Goal: Task Accomplishment & Management: Manage account settings

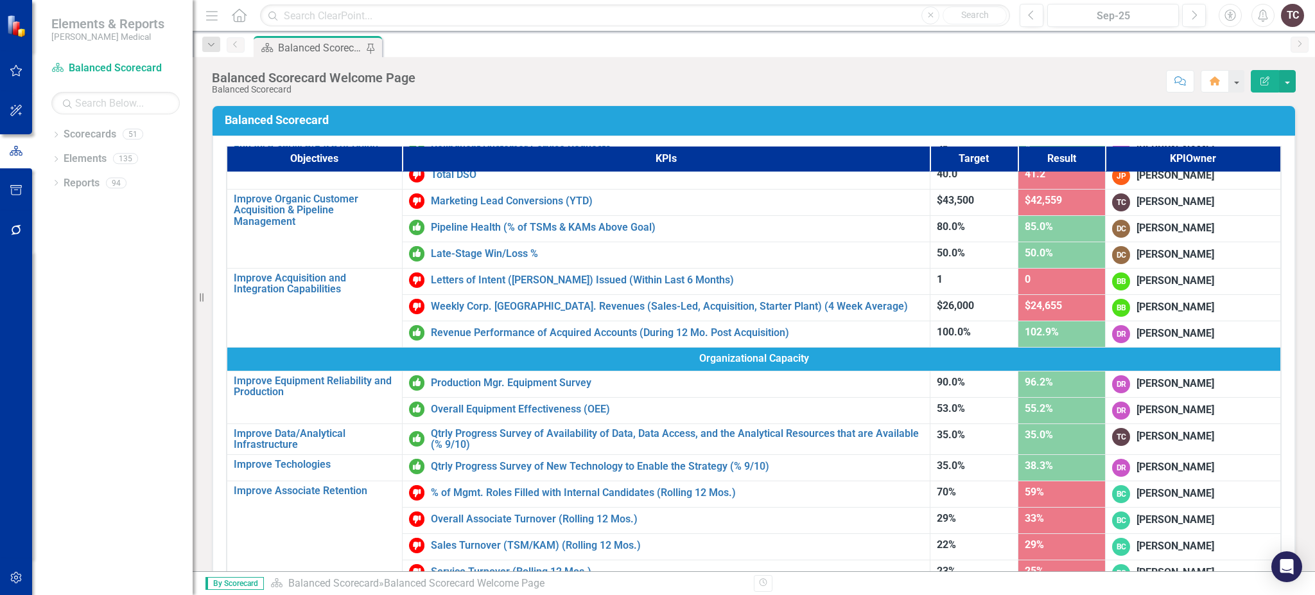
scroll to position [409, 0]
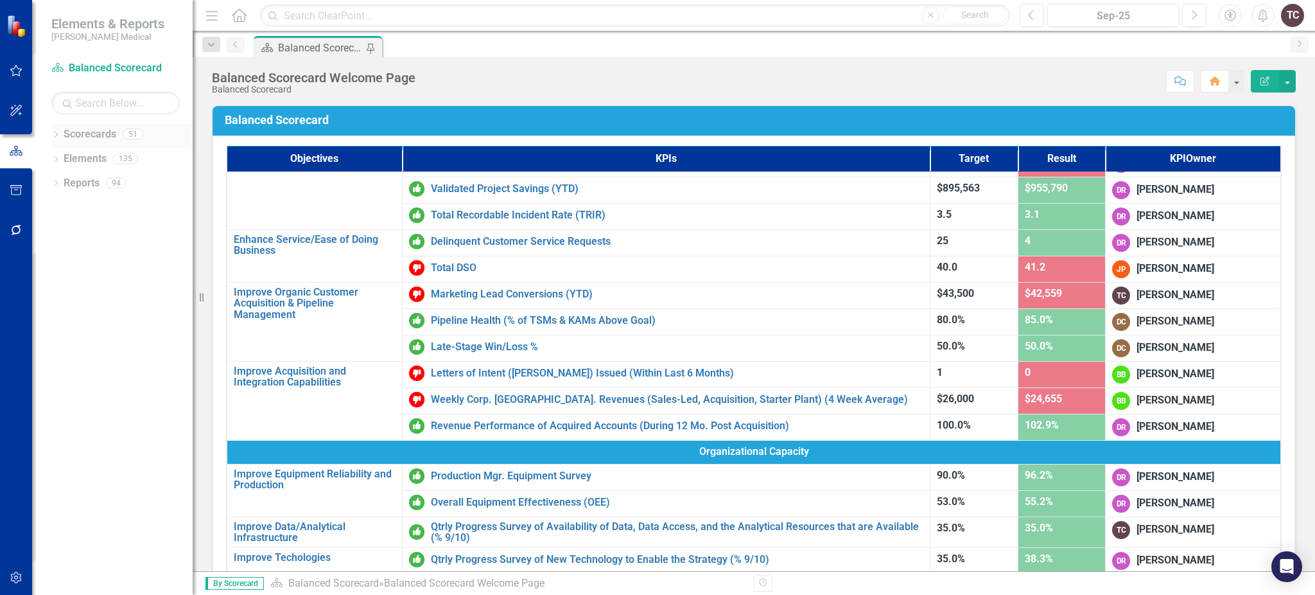
click at [62, 128] on div "Dropdown Scorecards 51" at bounding box center [121, 136] width 141 height 24
click at [53, 134] on icon "Dropdown" at bounding box center [55, 135] width 9 height 7
click at [116, 284] on link "Marketing" at bounding box center [132, 280] width 122 height 15
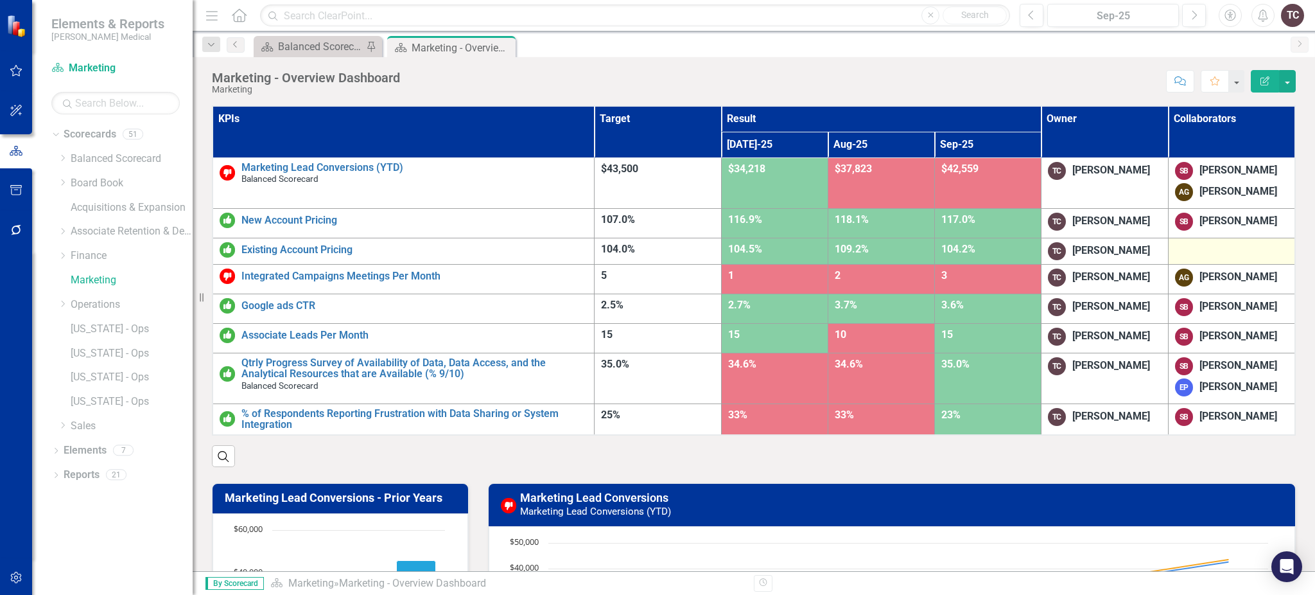
click at [1227, 242] on div at bounding box center [1231, 249] width 113 height 15
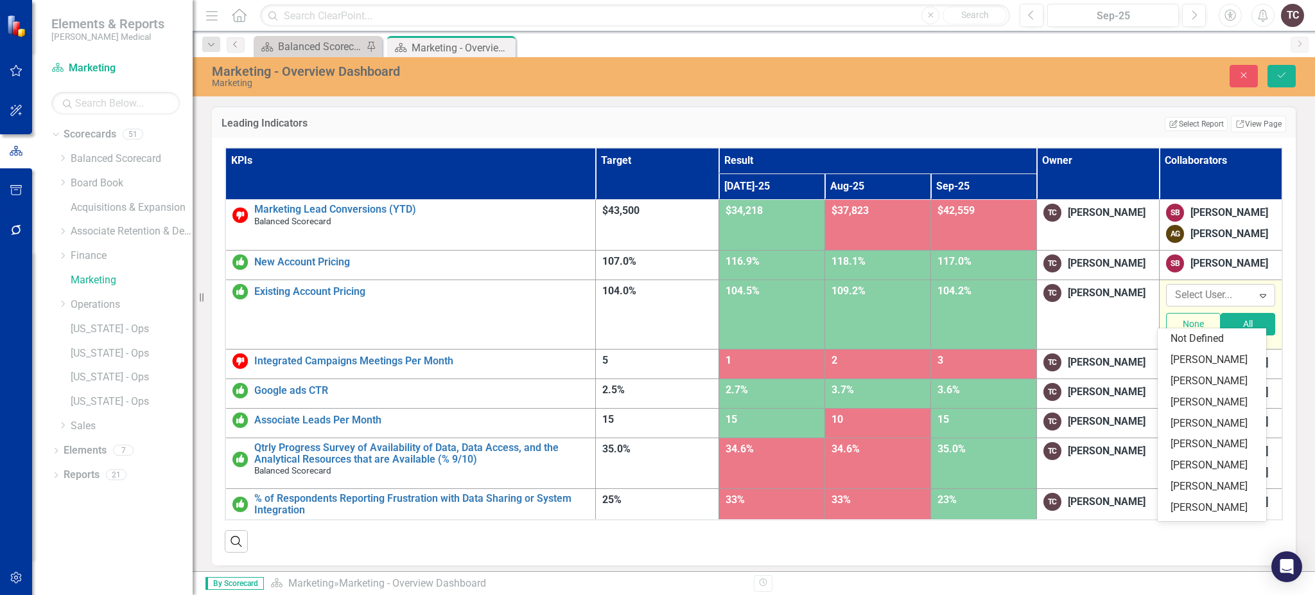
click at [1259, 301] on icon "Expand" at bounding box center [1263, 295] width 13 height 10
click at [1225, 431] on div "[PERSON_NAME]" at bounding box center [1215, 423] width 88 height 15
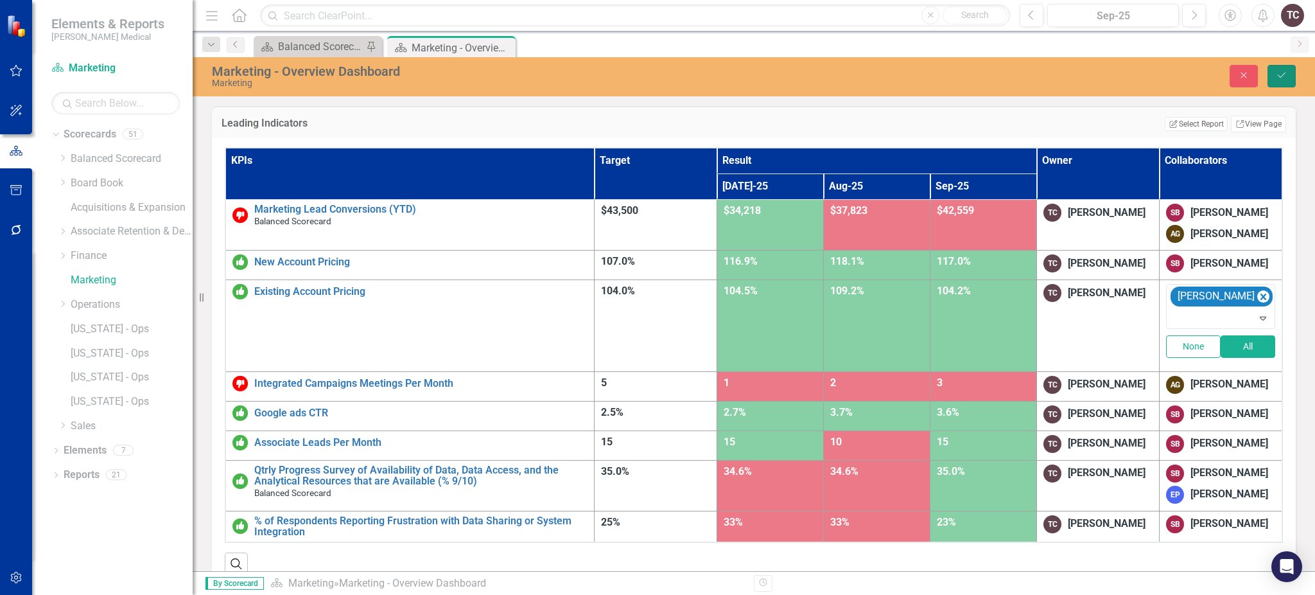
click at [1277, 76] on icon "Save" at bounding box center [1282, 75] width 12 height 9
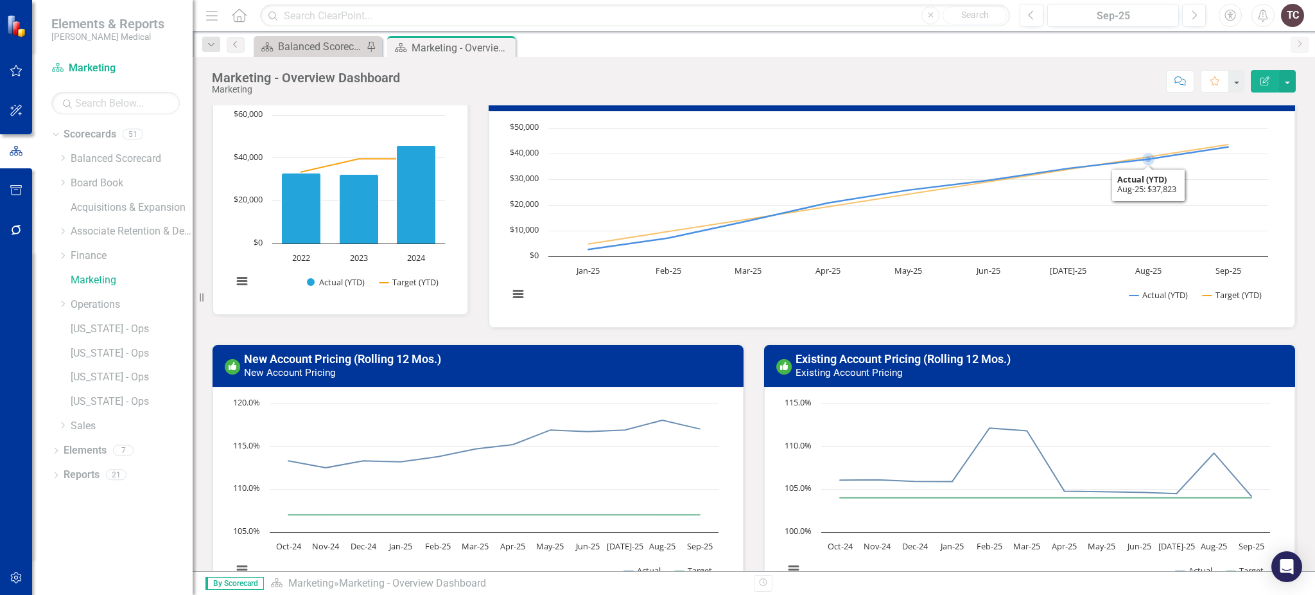
scroll to position [514, 0]
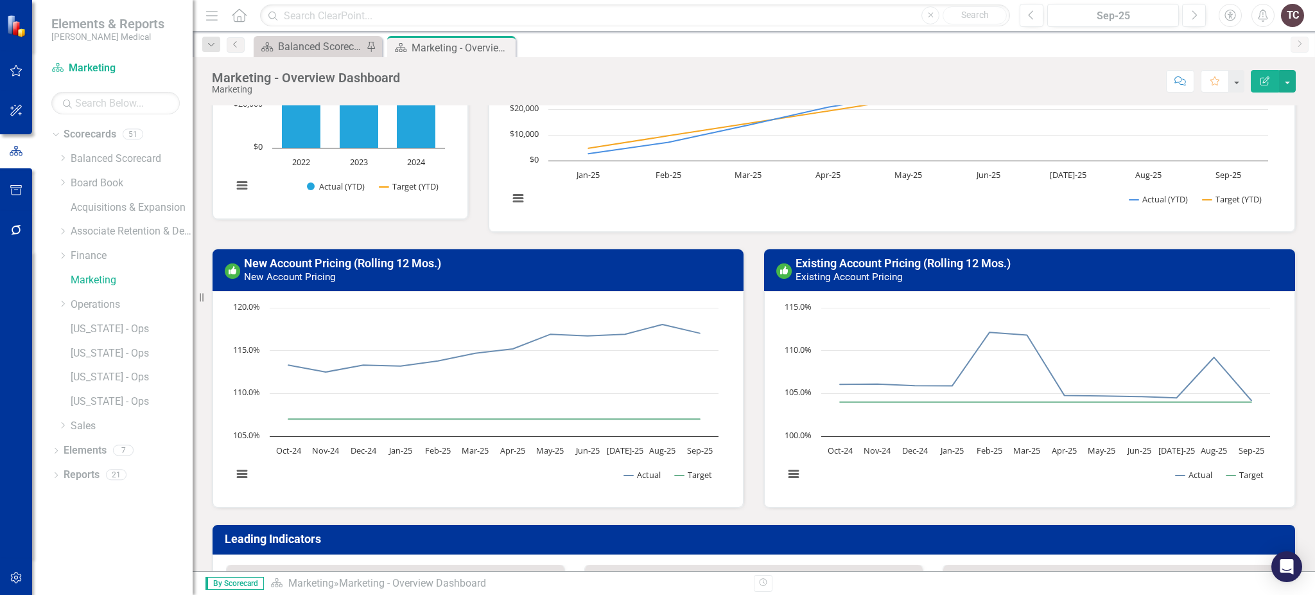
click at [549, 268] on h3 "New Account Pricing (Rolling 12 Mos.) New Account Pricing" at bounding box center [490, 270] width 492 height 26
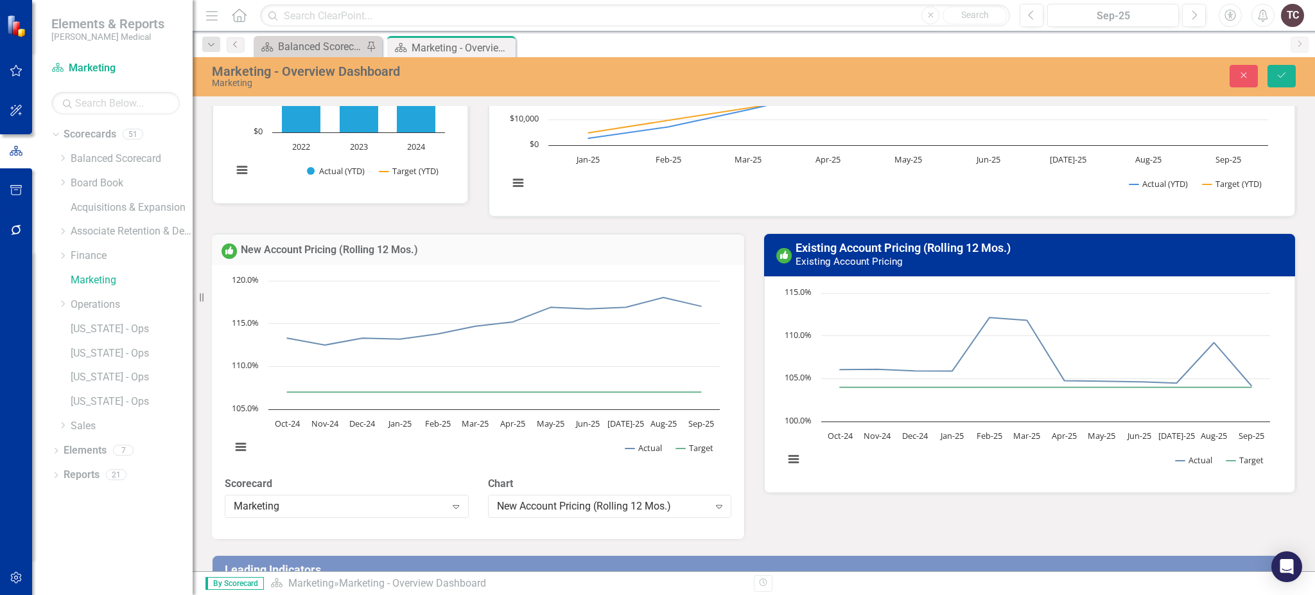
scroll to position [437, 0]
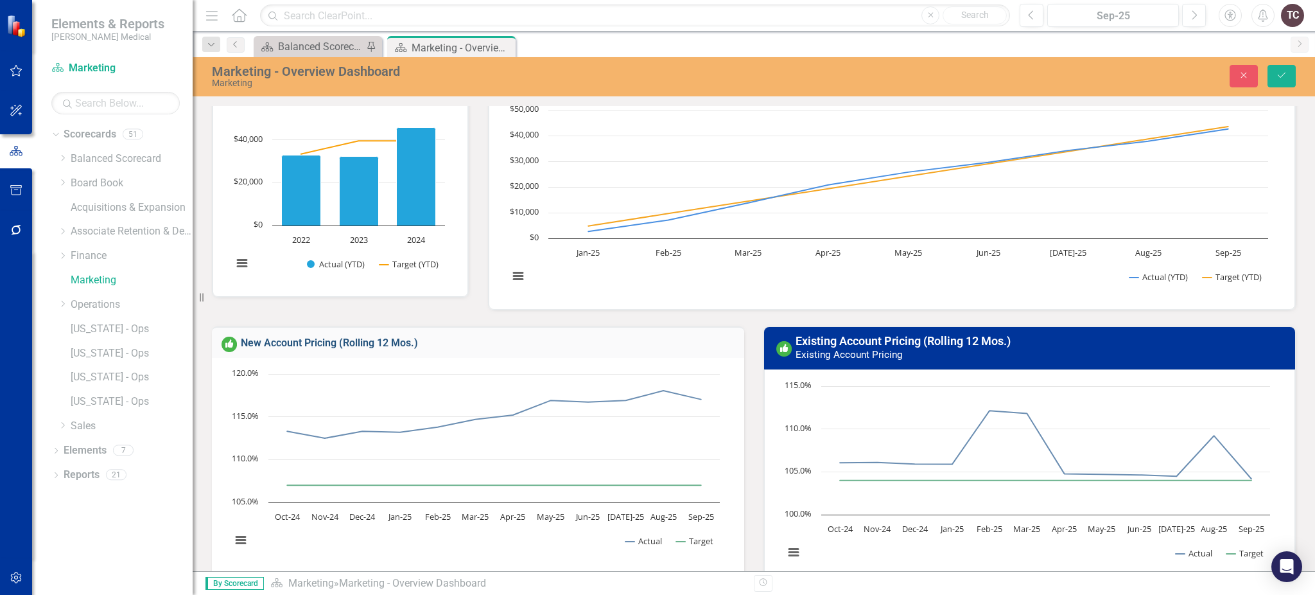
click at [389, 338] on link "New Account Pricing (Rolling 12 Mos.)" at bounding box center [329, 343] width 177 height 12
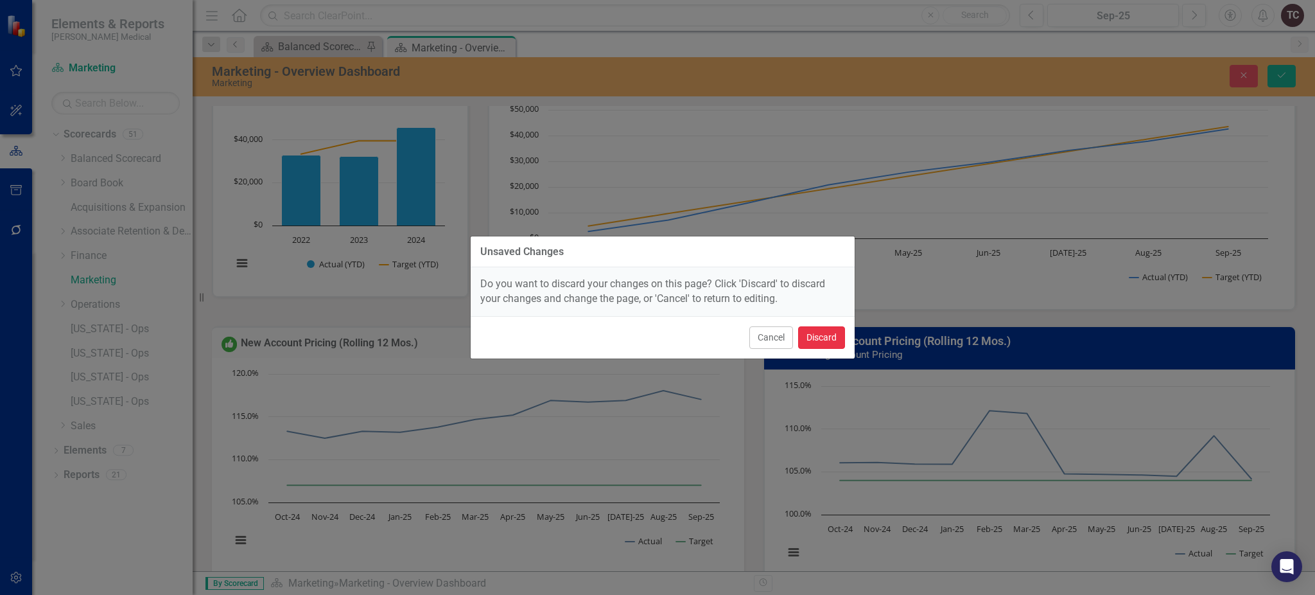
click at [809, 347] on button "Discard" at bounding box center [821, 337] width 47 height 22
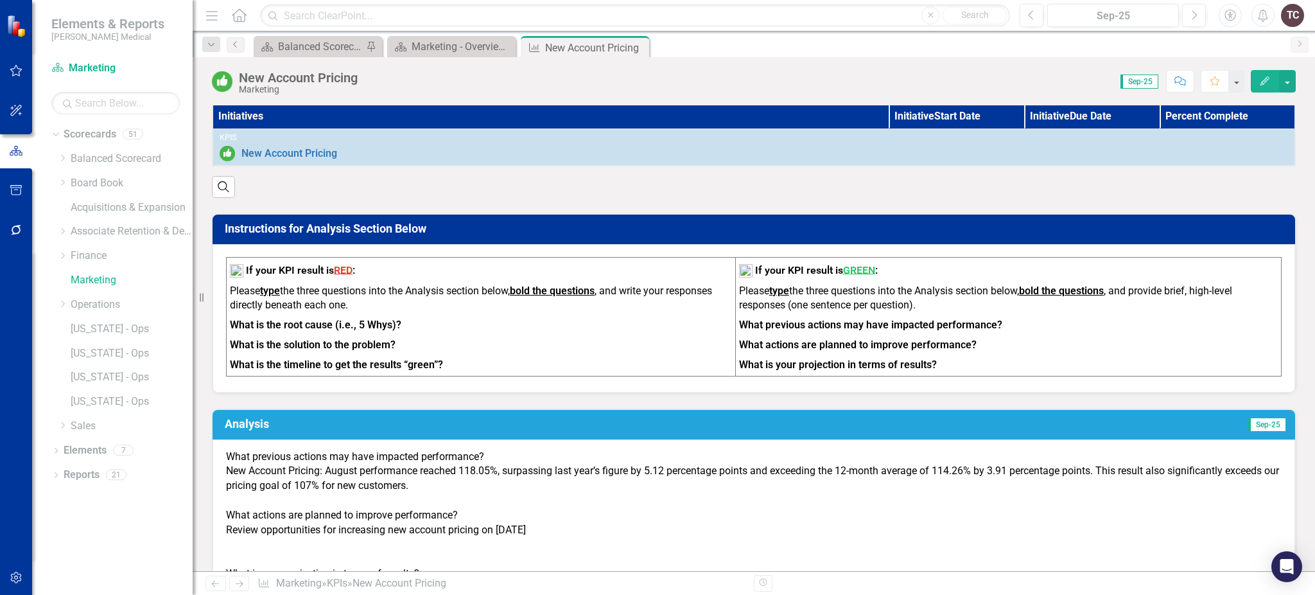
scroll to position [514, 0]
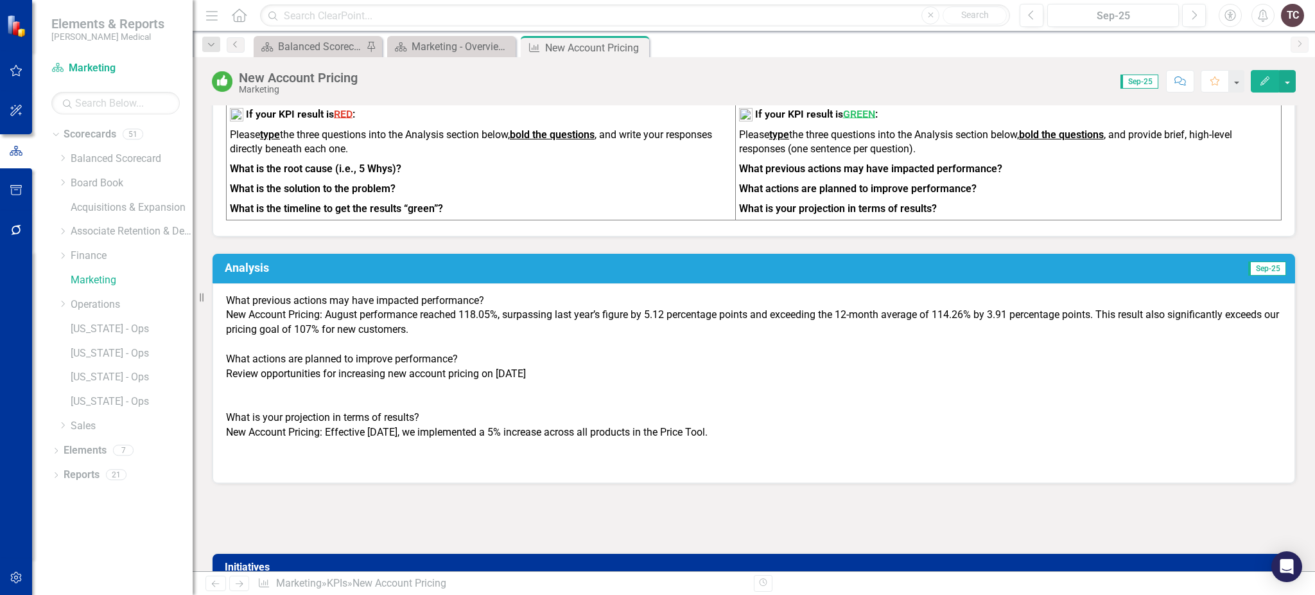
click at [520, 261] on h3 "Analysis" at bounding box center [507, 267] width 564 height 13
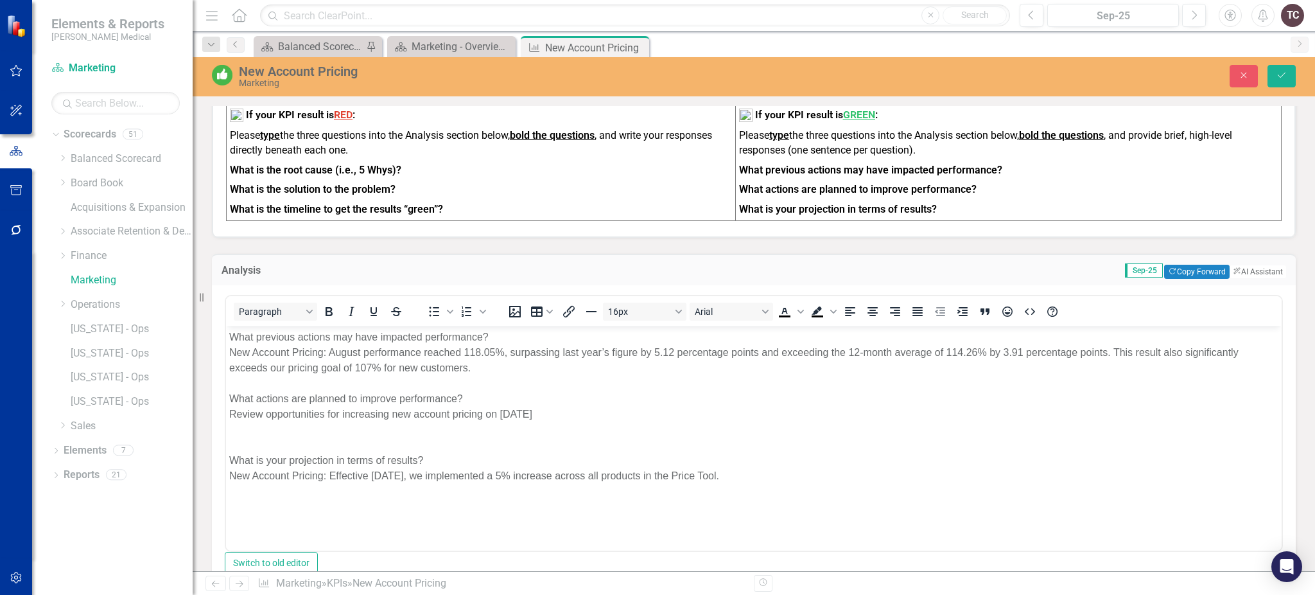
scroll to position [0, 0]
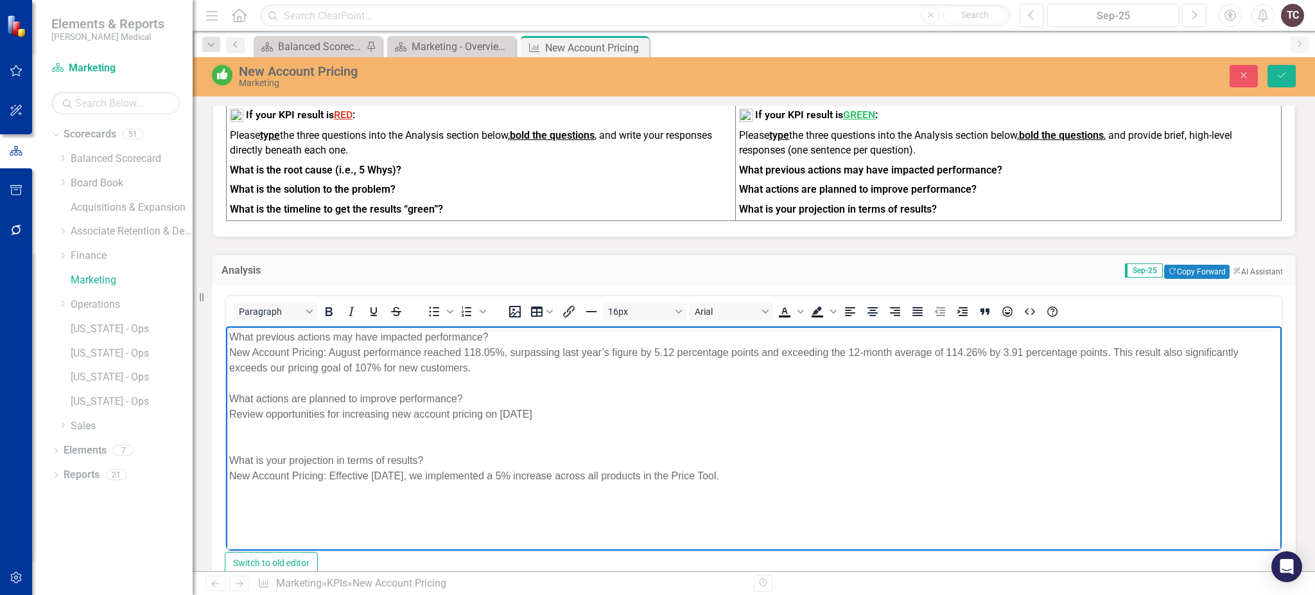
drag, startPoint x: 332, startPoint y: 352, endPoint x: 506, endPoint y: 363, distance: 174.4
click at [506, 363] on div "New Account Pricing: August performance reached 118.05%, surpassing last year’s…" at bounding box center [753, 359] width 1049 height 31
paste body "Rich Text Area. Press ALT-0 for help."
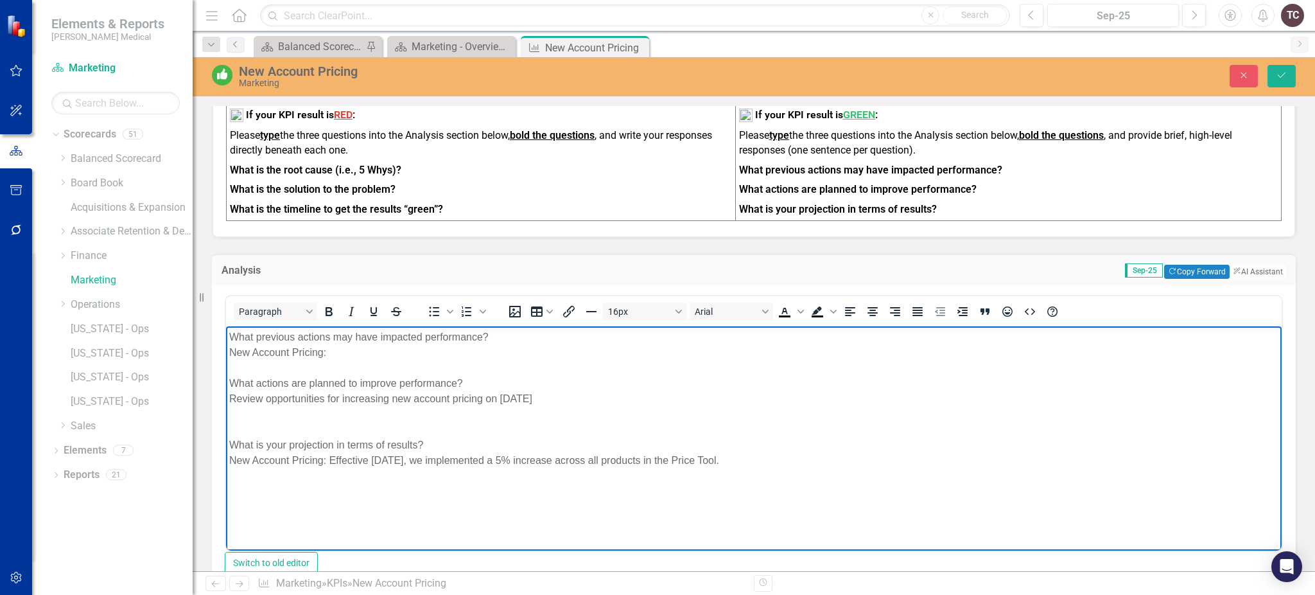
click at [650, 456] on div "New Account Pricing: Effective [DATE], we implemented a 5% increase across all …" at bounding box center [753, 459] width 1049 height 15
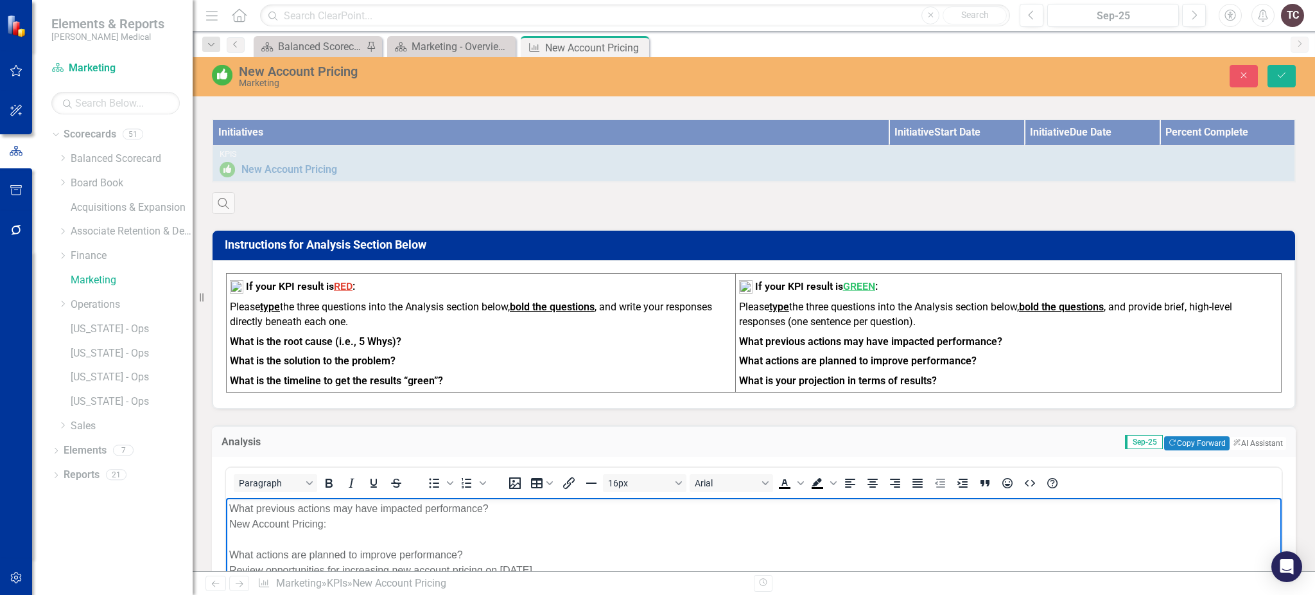
scroll to position [599, 0]
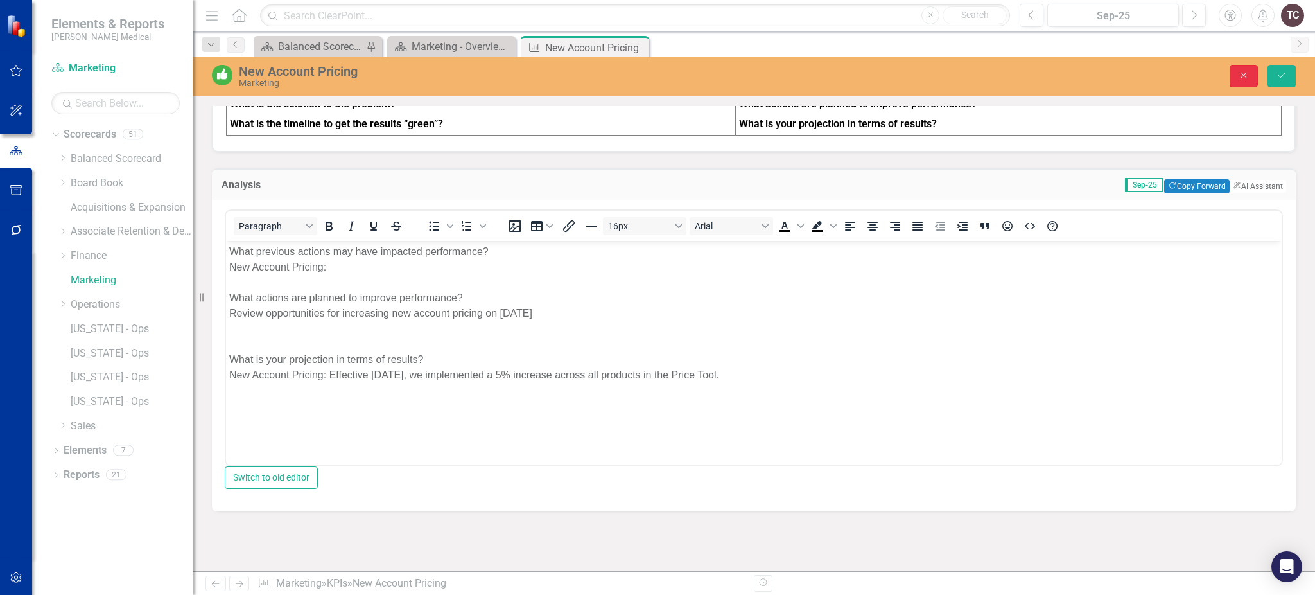
click at [1237, 73] on button "Close" at bounding box center [1244, 76] width 28 height 22
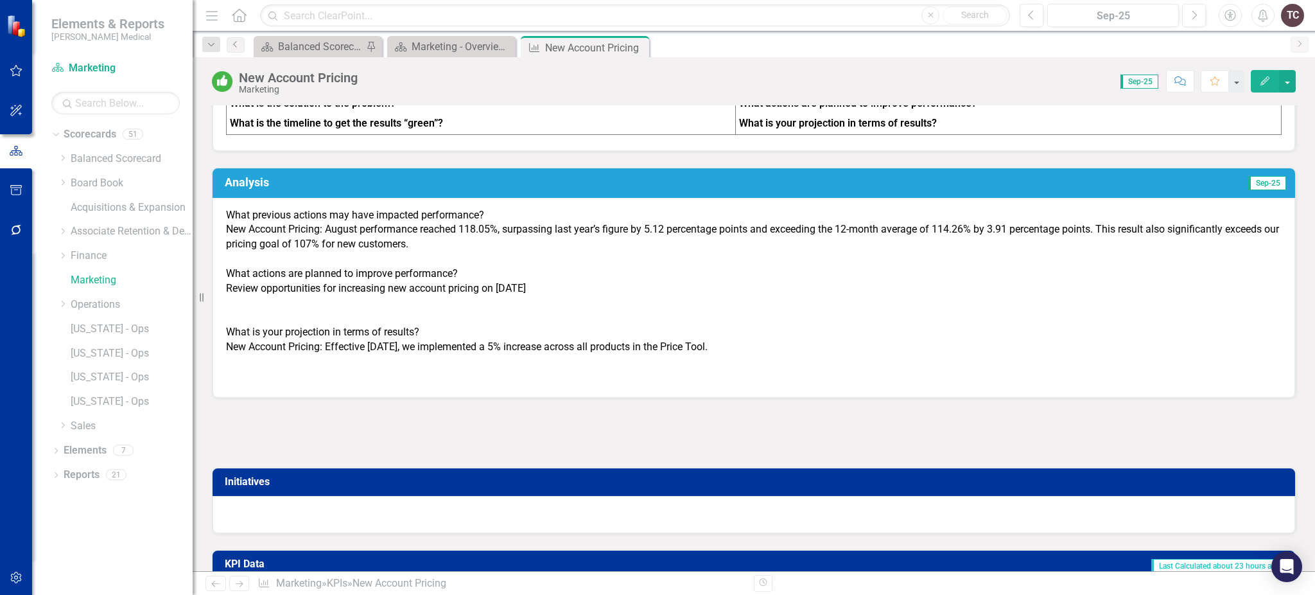
click at [643, 451] on div "Initiatives" at bounding box center [753, 492] width 1103 height 83
click at [701, 180] on h3 "Analysis" at bounding box center [507, 182] width 564 height 13
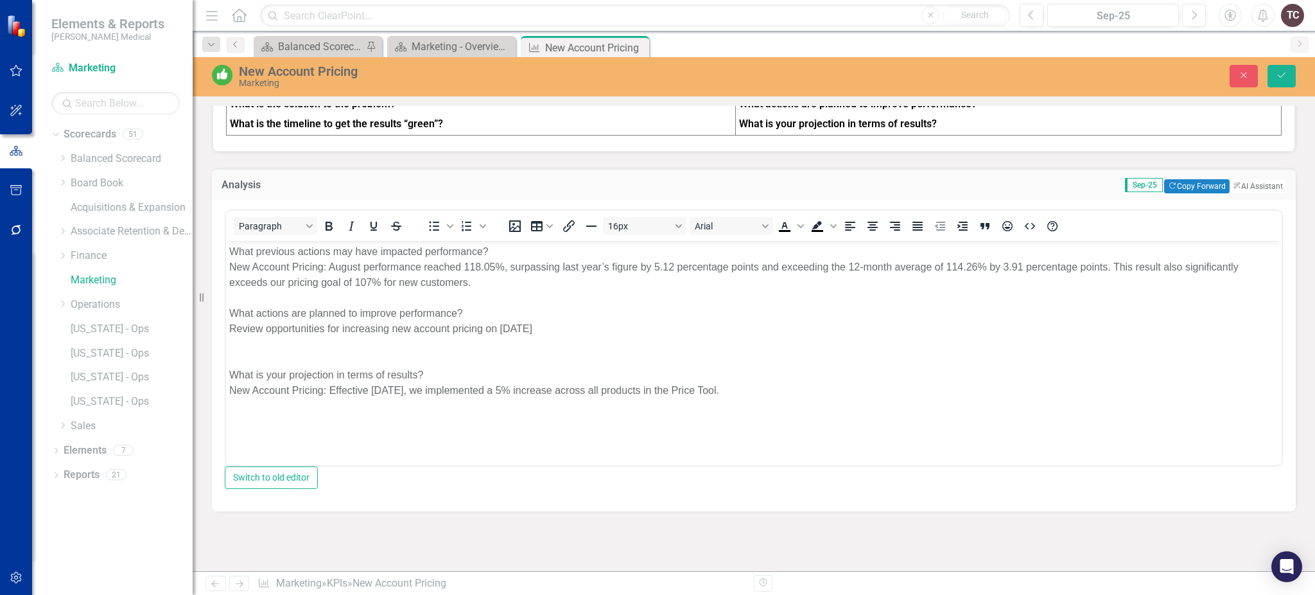
scroll to position [0, 0]
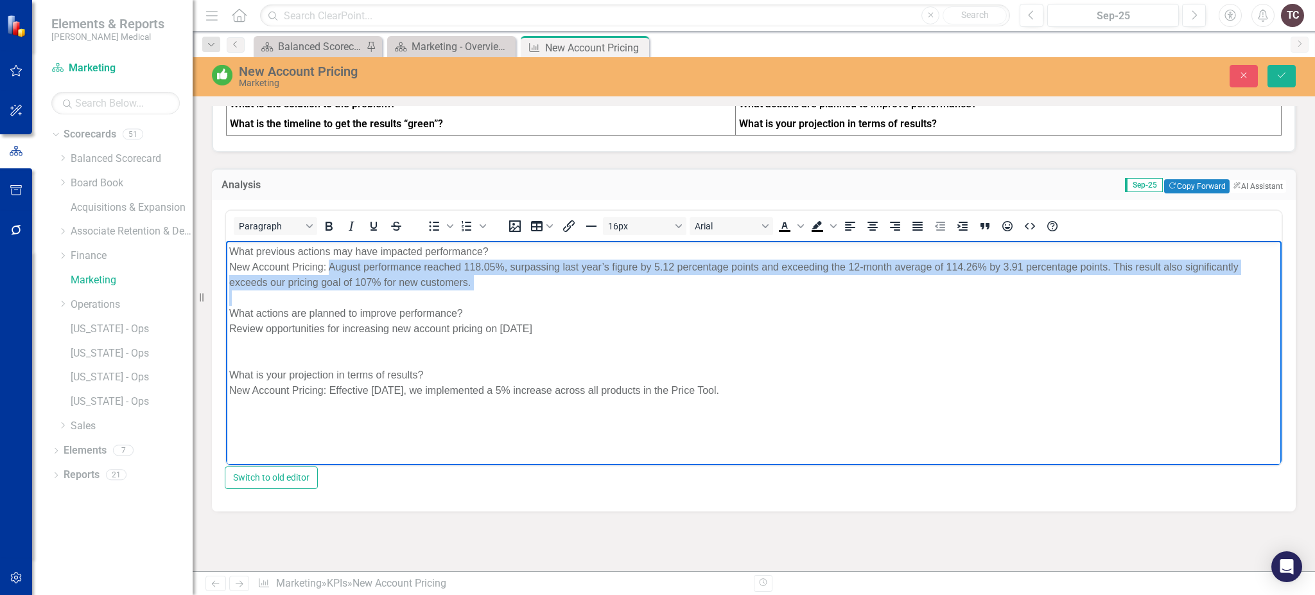
drag, startPoint x: 330, startPoint y: 265, endPoint x: 441, endPoint y: 290, distance: 113.3
click at [441, 290] on body "What previous actions may have impacted performance? New Account Pricing: Augus…" at bounding box center [754, 341] width 1056 height 202
paste body "Rich Text Area. Press ALT-0 for help."
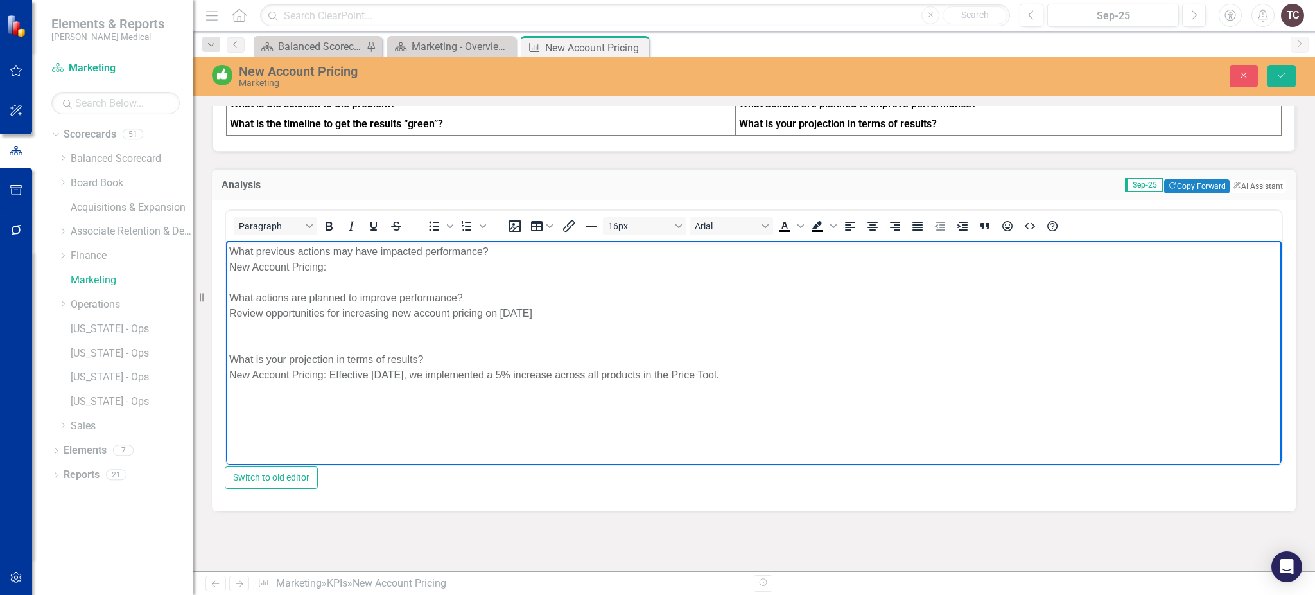
click at [891, 281] on div "Rich Text Area. Press ALT-0 for help." at bounding box center [753, 281] width 1049 height 15
click at [1247, 71] on icon "Close" at bounding box center [1244, 75] width 12 height 9
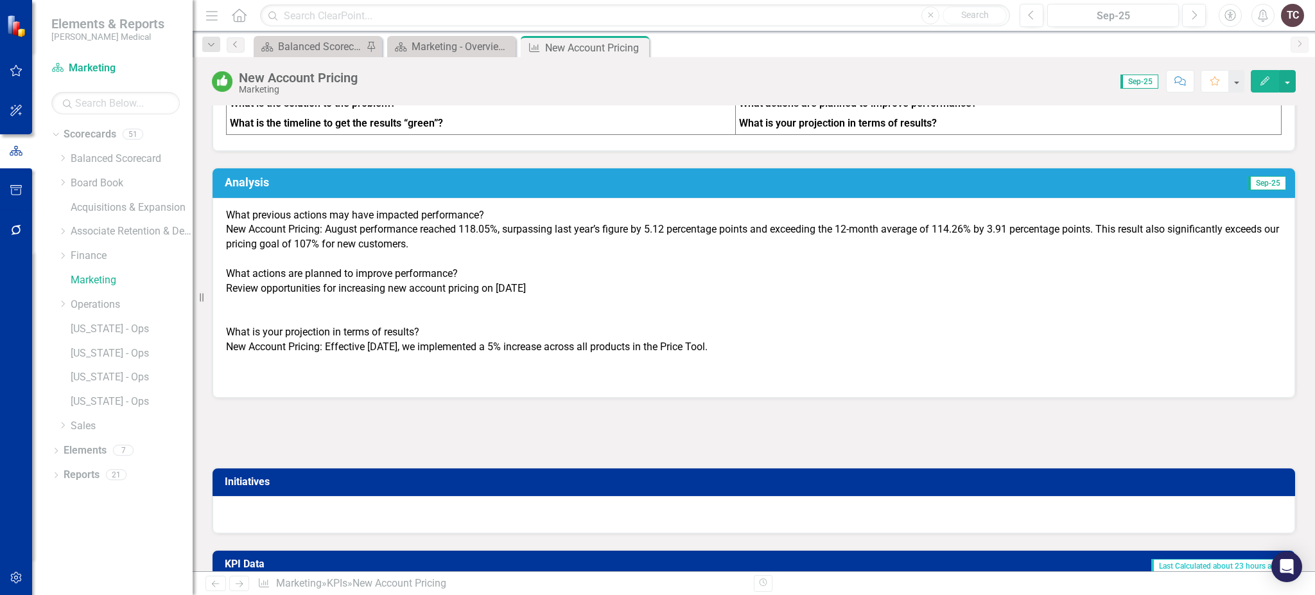
click at [560, 416] on div at bounding box center [754, 432] width 1084 height 37
click at [1011, 175] on td "Sep-25" at bounding box center [1038, 184] width 499 height 22
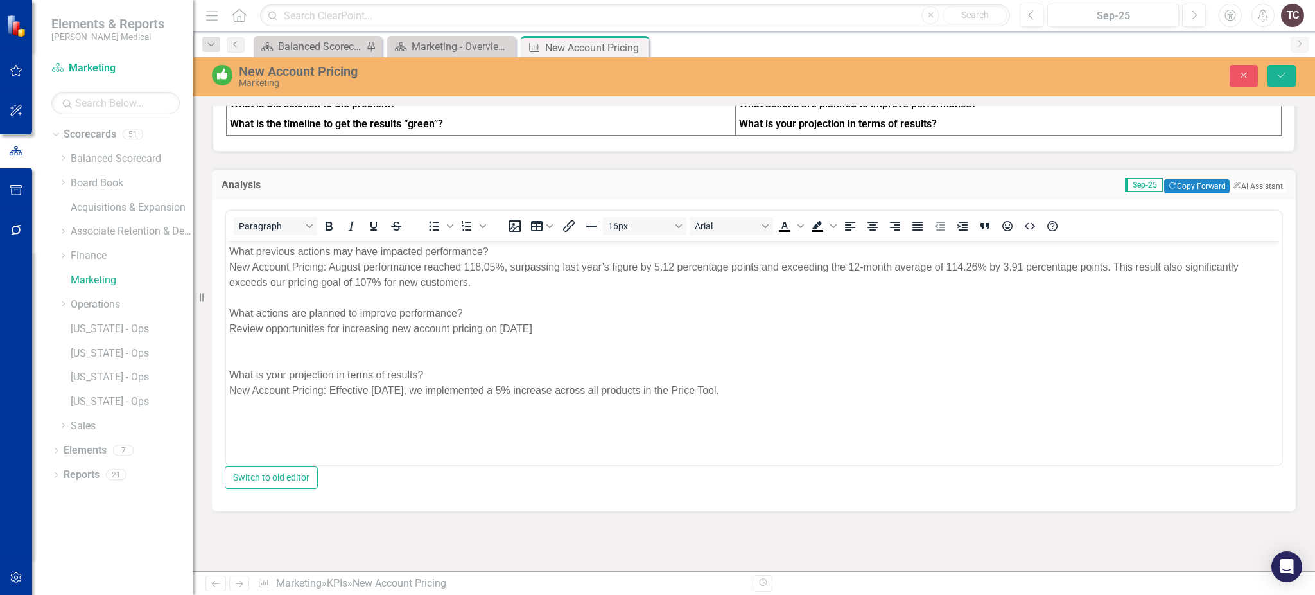
click at [330, 264] on div "New Account Pricing: August performance reached 118.05%, surpassing last year’s…" at bounding box center [753, 274] width 1049 height 31
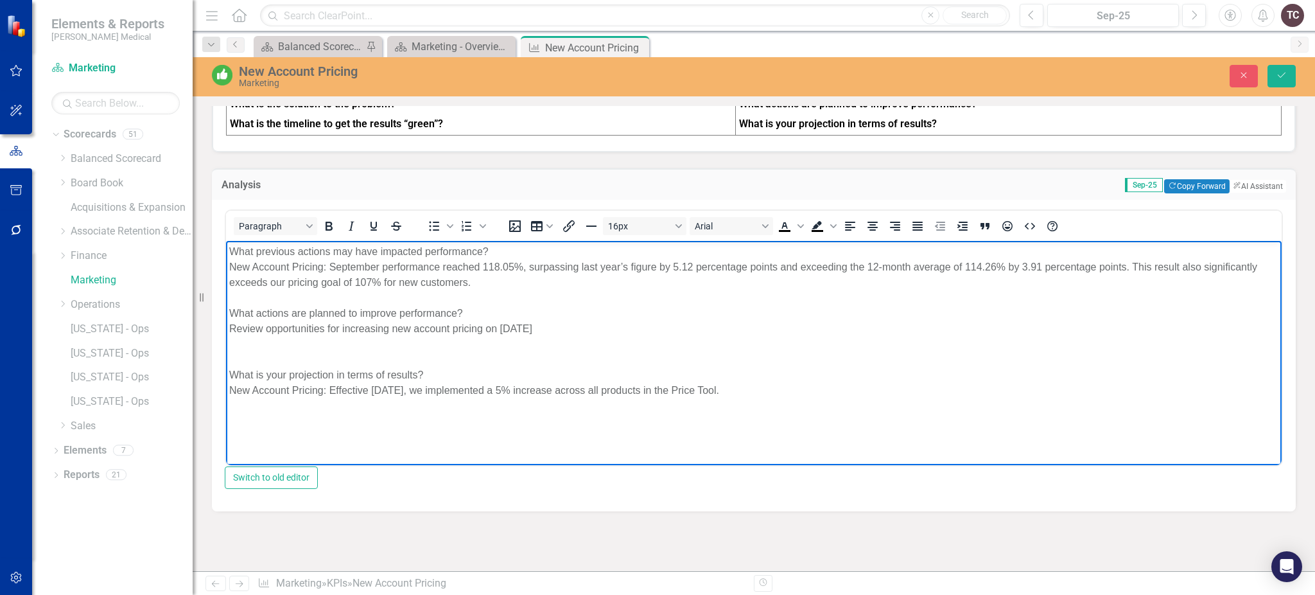
click at [491, 272] on div "New Account Pricing: September performance reached 118.05%, surpassing last yea…" at bounding box center [753, 274] width 1049 height 31
click at [873, 328] on div "Review opportunities for increasing new account pricing on [DATE]" at bounding box center [753, 327] width 1049 height 15
click at [672, 267] on div "New Account Pricing: September performance reached 117.65%, surpassing last yea…" at bounding box center [753, 274] width 1049 height 31
click at [1022, 267] on div "New Account Pricing: September performance reached 117.65%, surpassing last yea…" at bounding box center [753, 274] width 1049 height 31
click at [809, 377] on div "What is your projection in terms of results?" at bounding box center [753, 374] width 1049 height 15
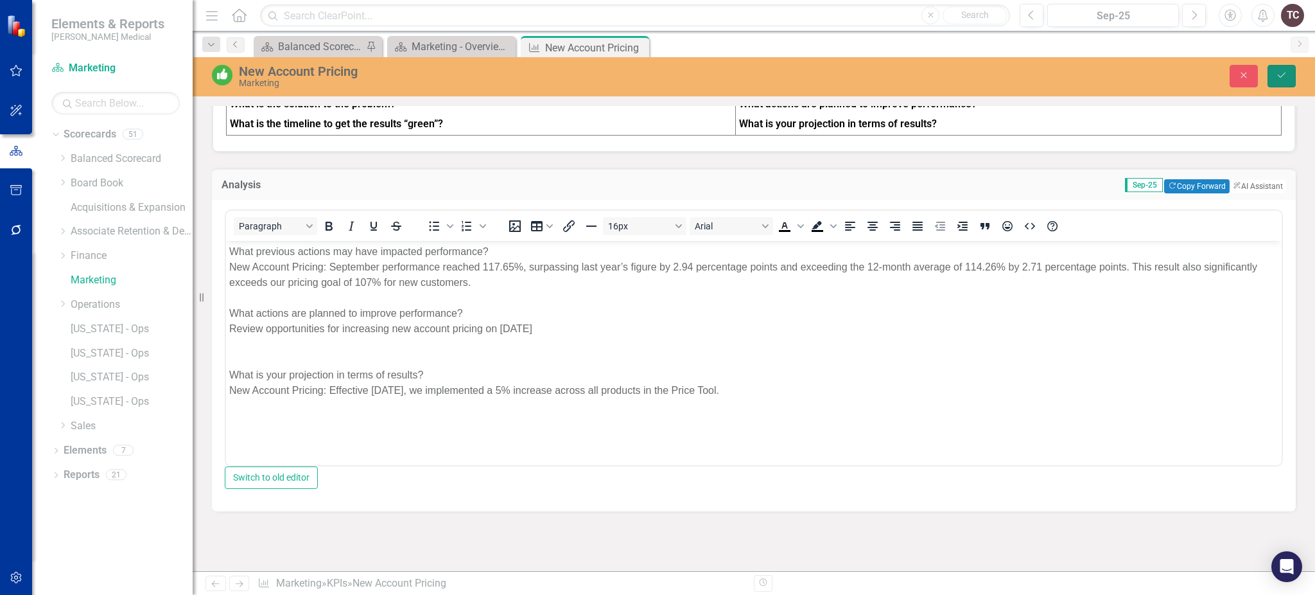
click at [1282, 74] on icon "Save" at bounding box center [1282, 75] width 12 height 9
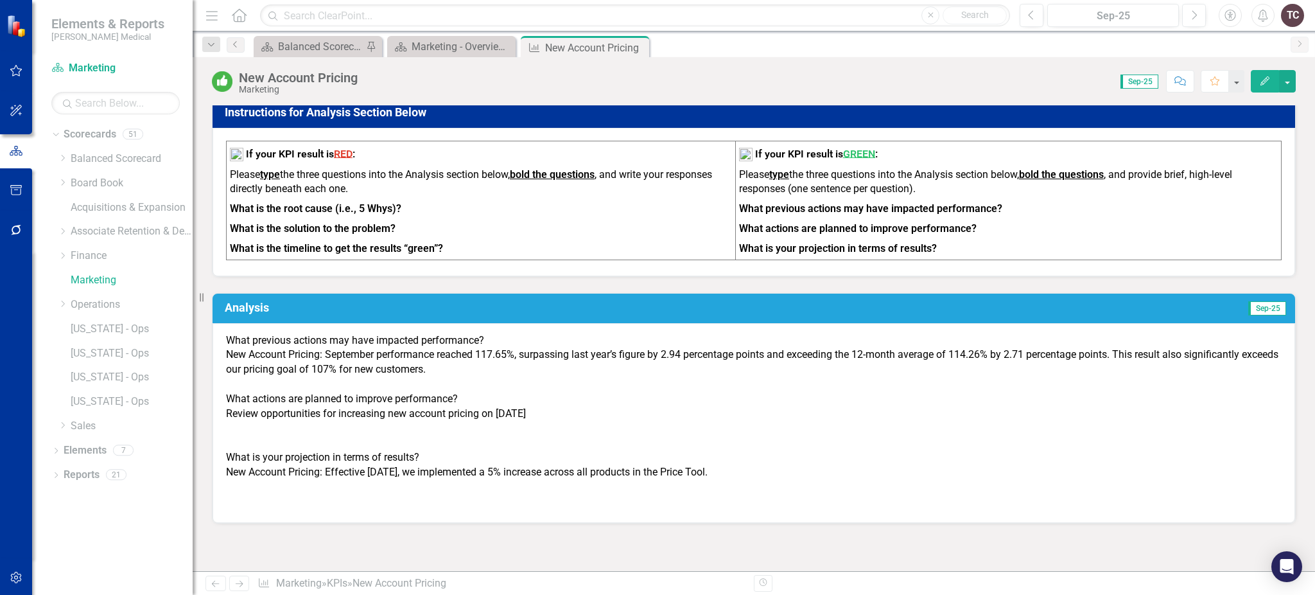
scroll to position [257, 0]
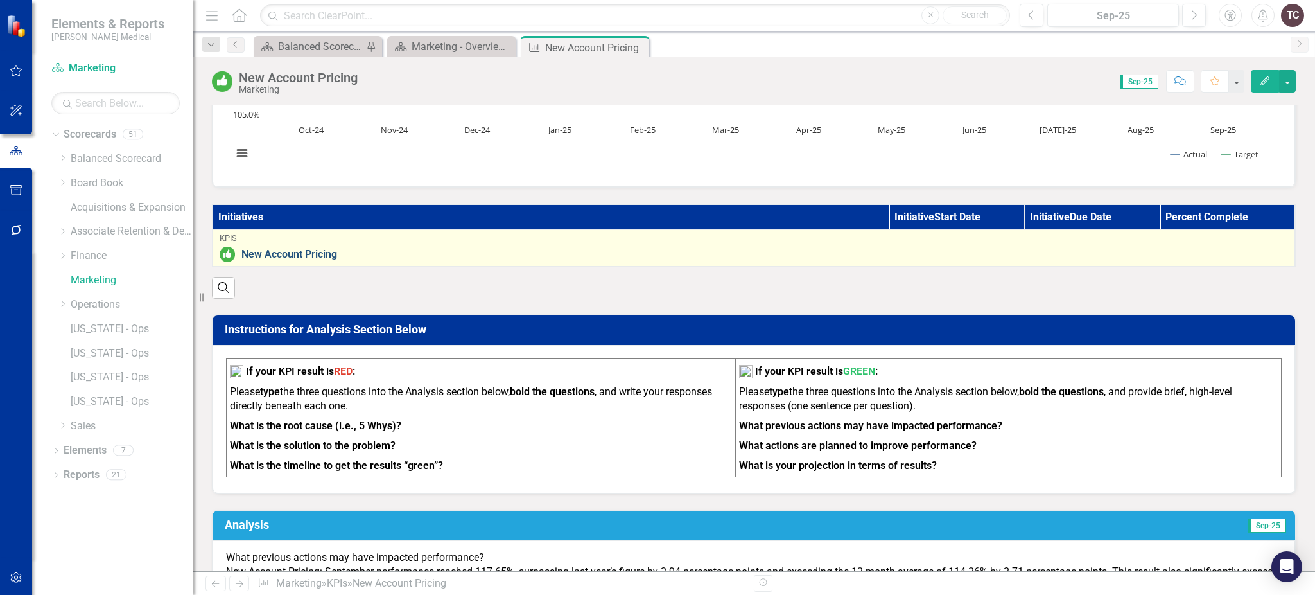
click at [322, 250] on link "New Account Pricing" at bounding box center [764, 255] width 1047 height 12
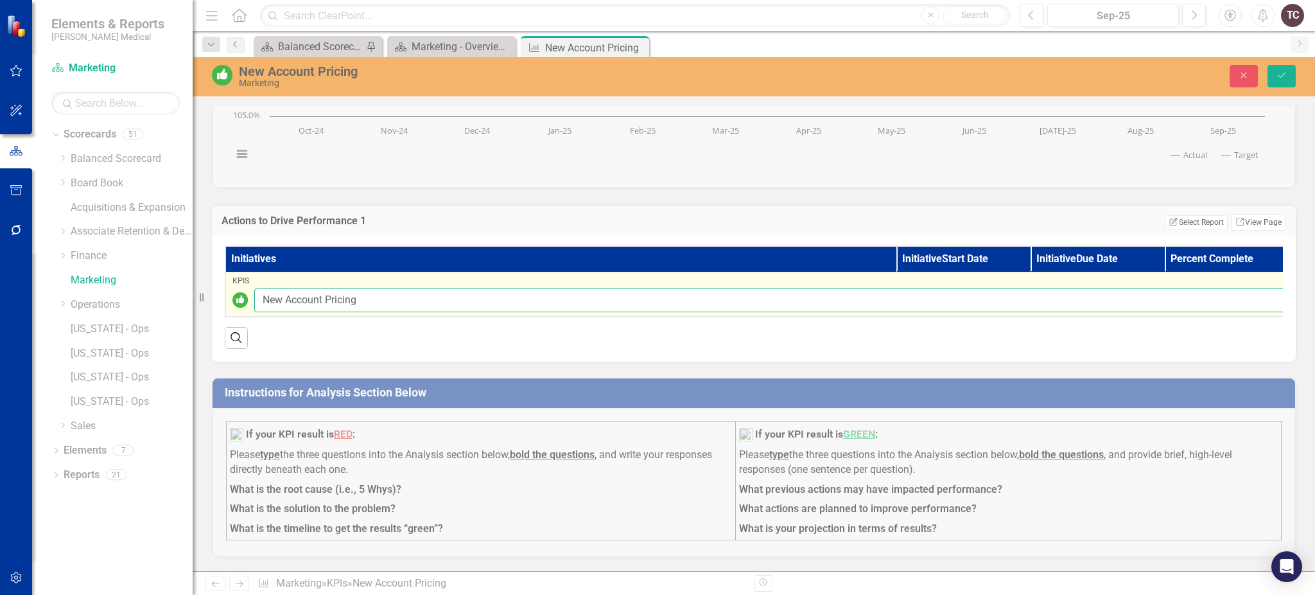
click at [496, 304] on input "New Account Pricing" at bounding box center [773, 300] width 1038 height 24
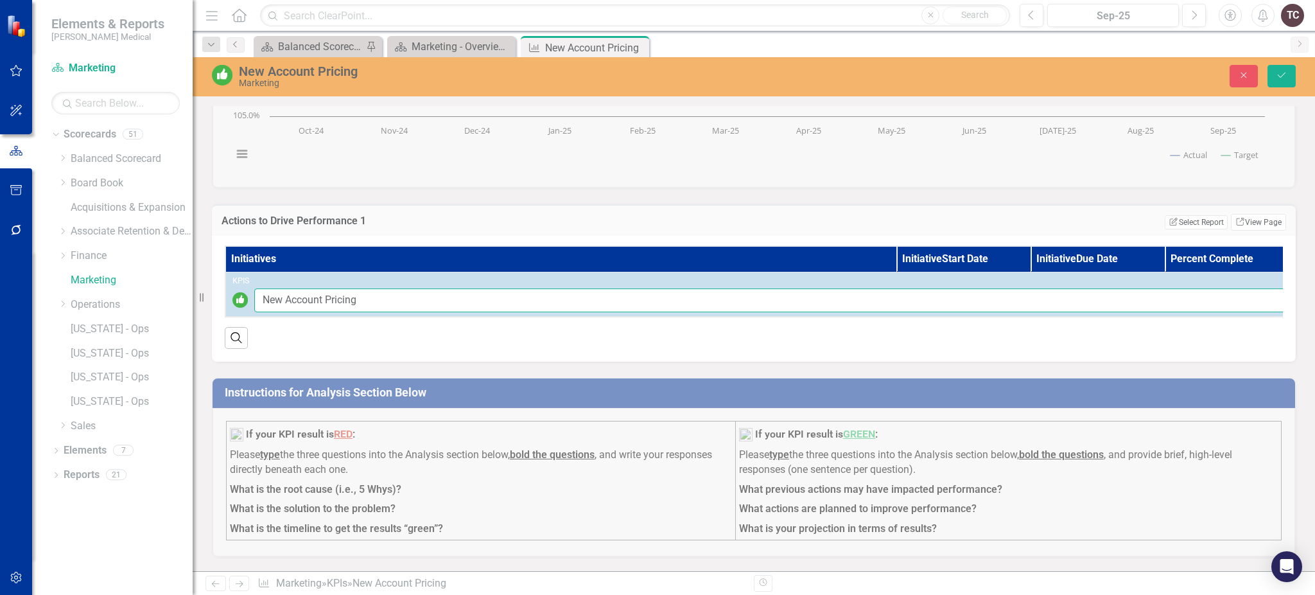
scroll to position [171, 0]
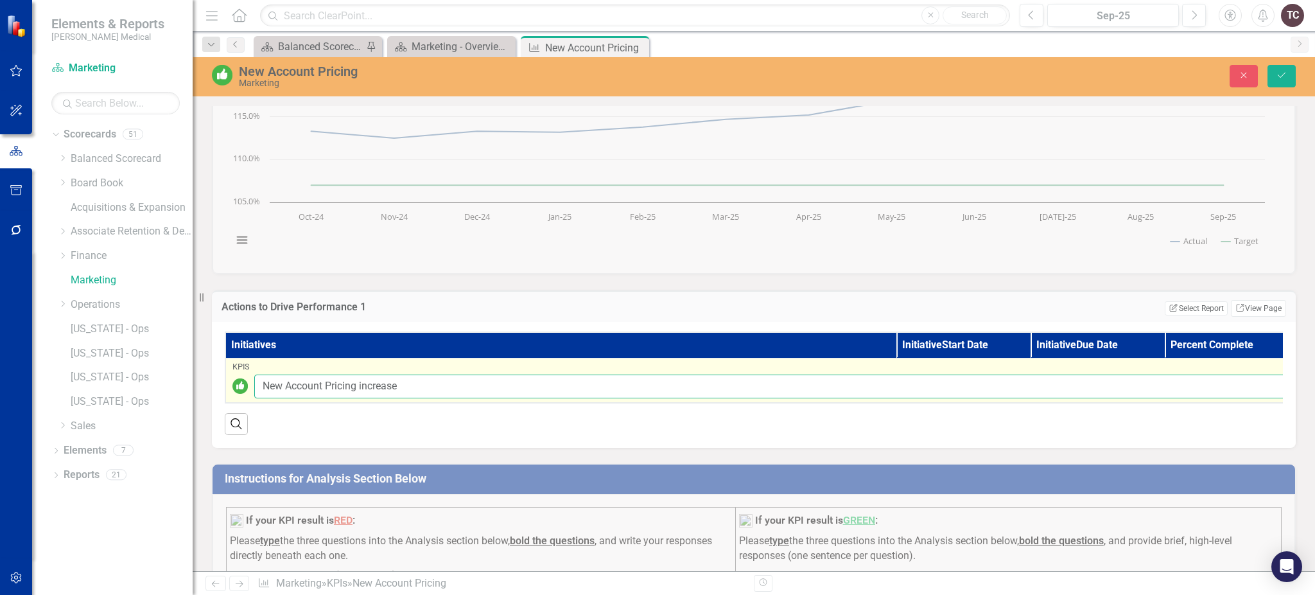
click at [957, 374] on input "New Account Pricing increase" at bounding box center [773, 386] width 1038 height 24
click at [953, 389] on input "New Account Pricing increase" at bounding box center [773, 386] width 1038 height 24
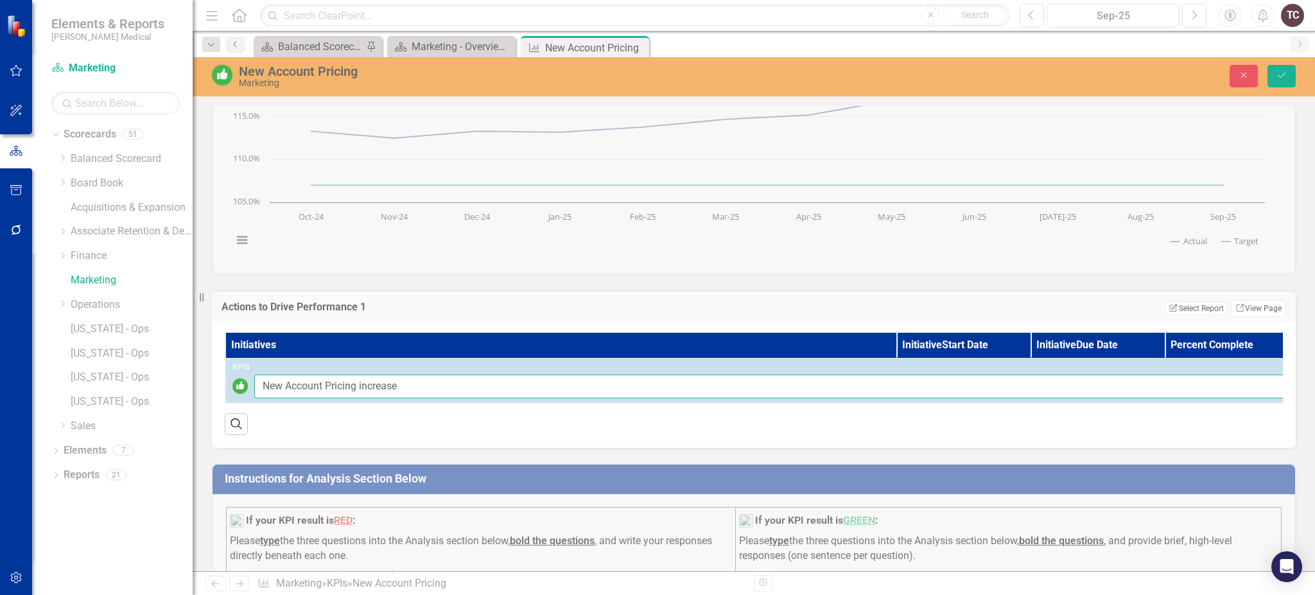
type input "New Account Pricing increase"
click at [695, 332] on th "Initiatives" at bounding box center [560, 345] width 671 height 26
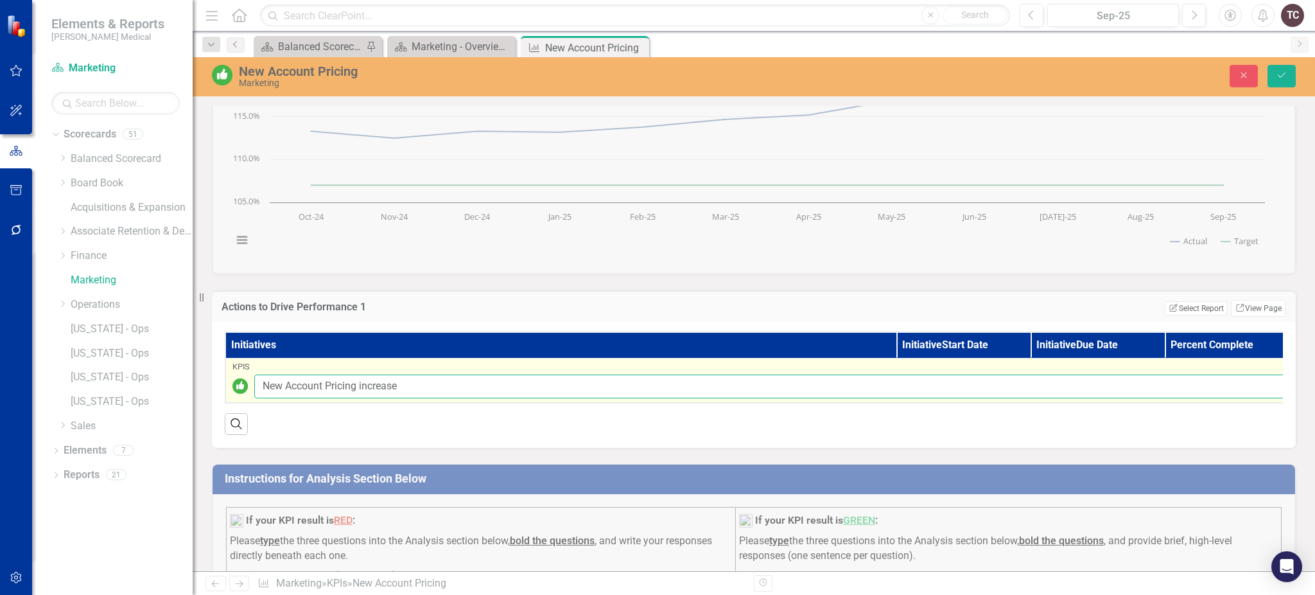
click at [410, 381] on input "New Account Pricing increase" at bounding box center [773, 386] width 1038 height 24
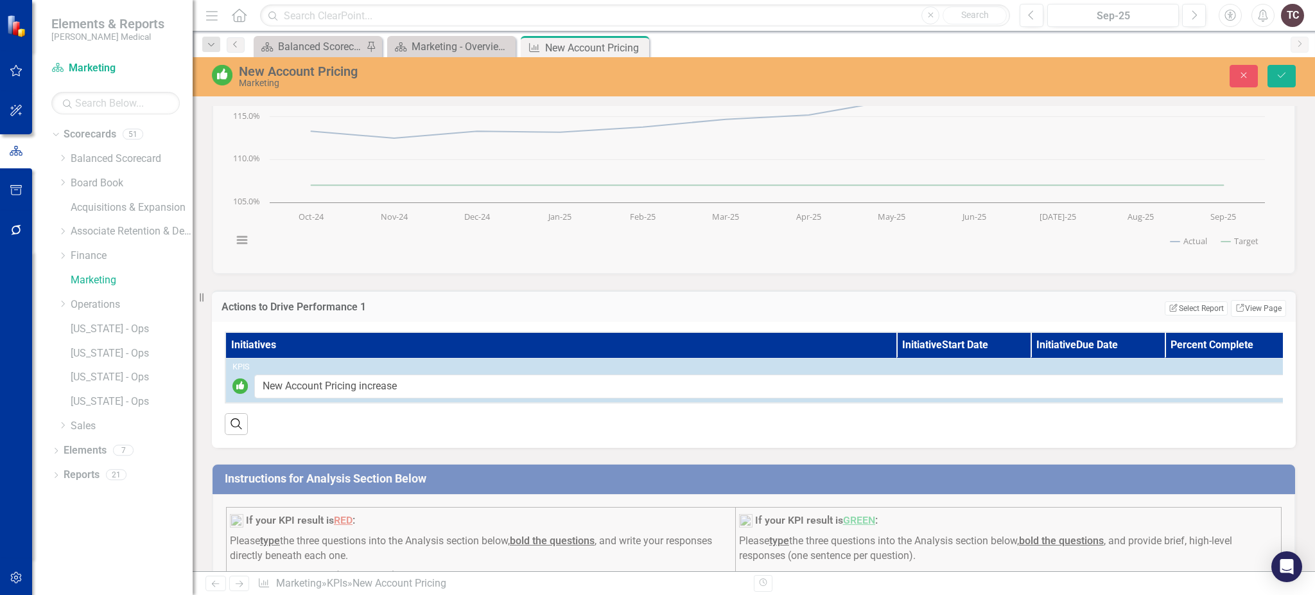
click at [419, 435] on div "Search" at bounding box center [754, 418] width 1058 height 31
click at [435, 347] on th "Initiatives" at bounding box center [560, 345] width 671 height 26
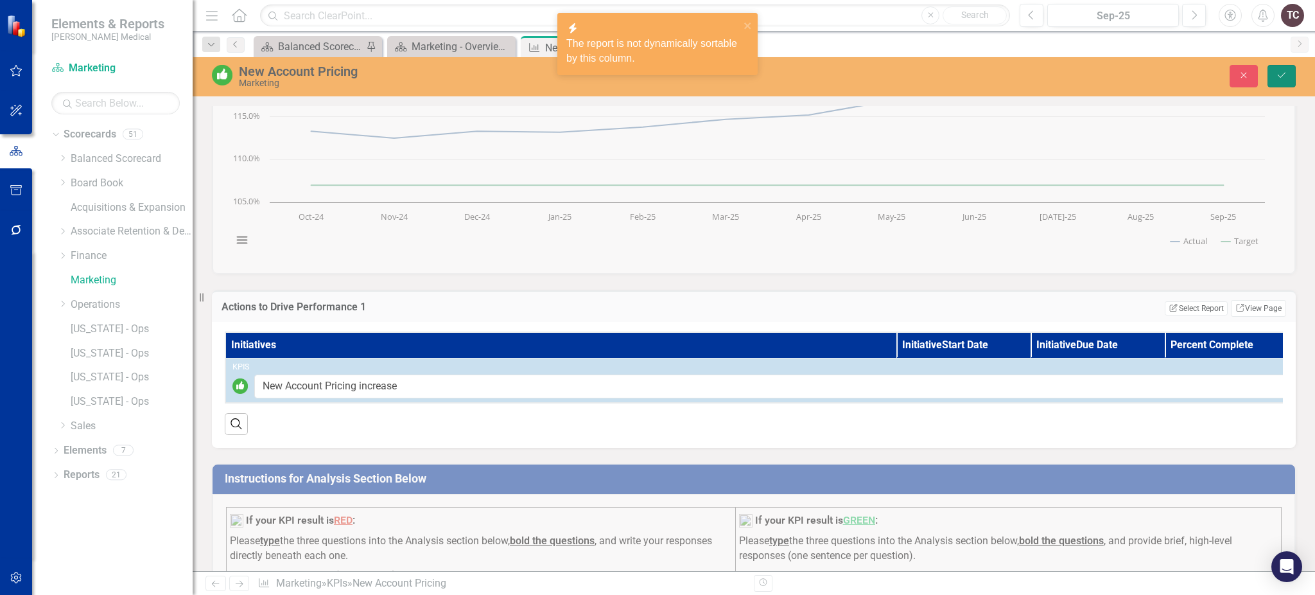
click at [1282, 65] on button "Save" at bounding box center [1282, 76] width 28 height 22
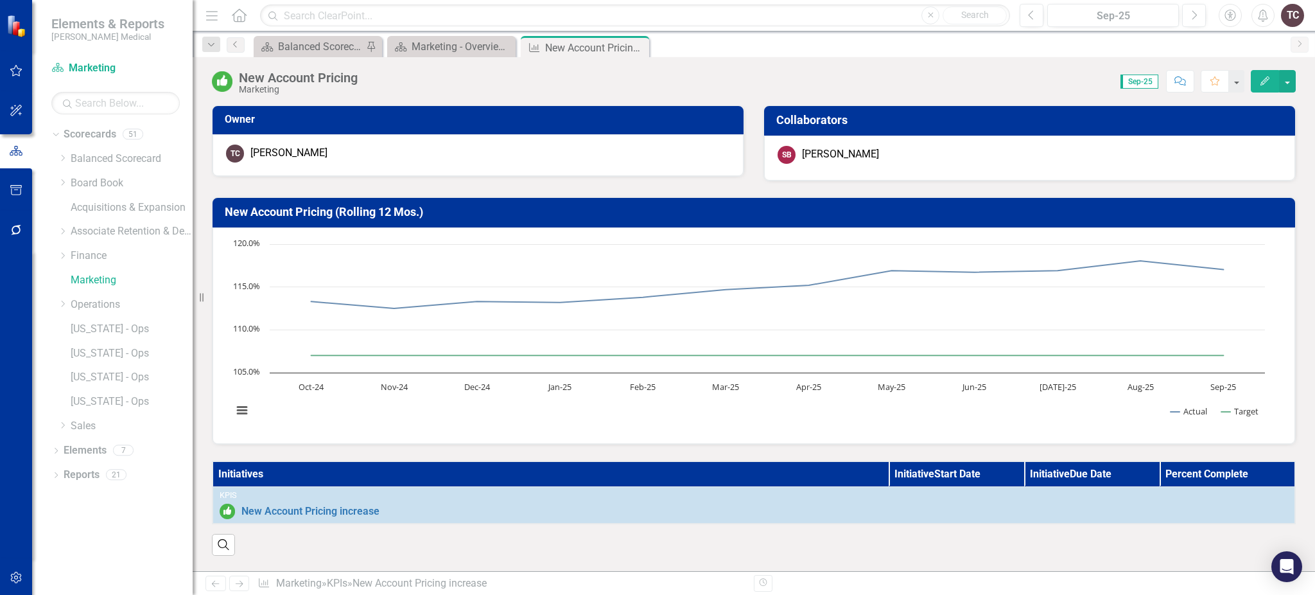
click at [961, 471] on th "Initiative Start Date" at bounding box center [957, 474] width 136 height 26
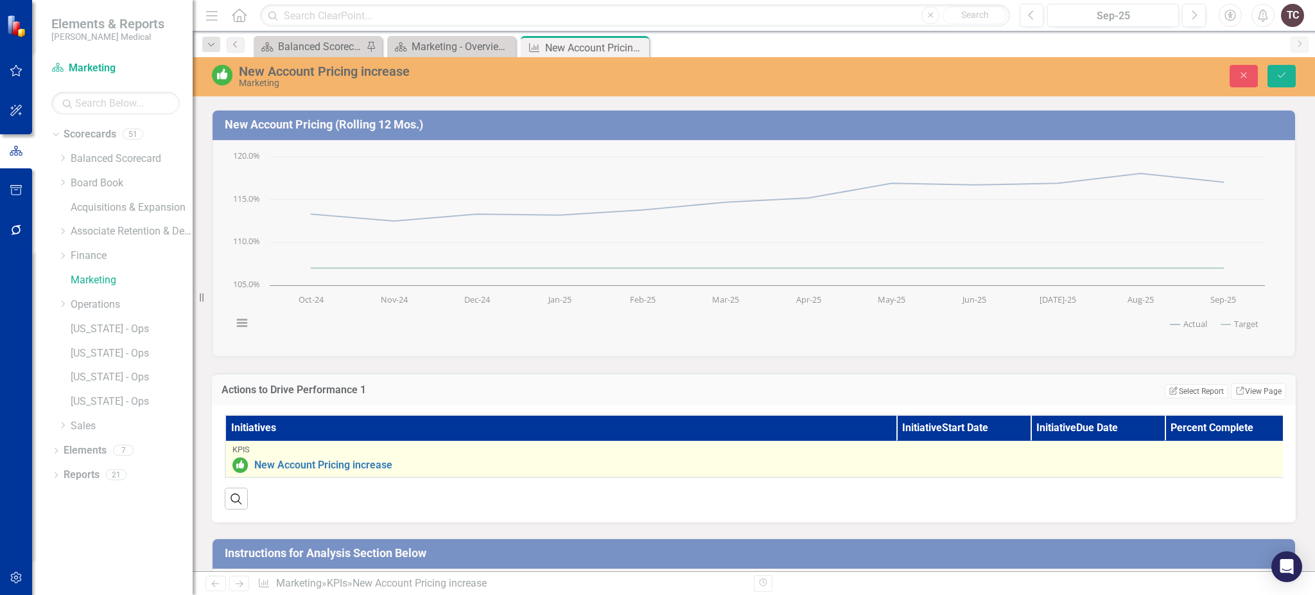
scroll to position [3, 0]
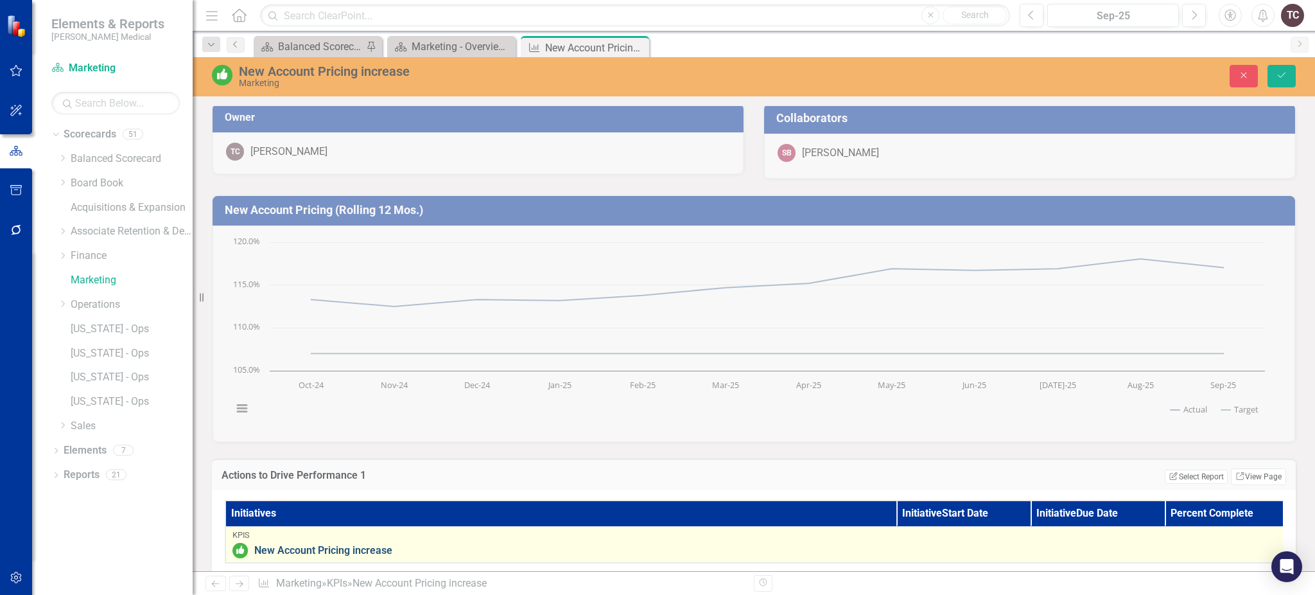
click at [281, 547] on link "New Account Pricing increase" at bounding box center [773, 551] width 1038 height 12
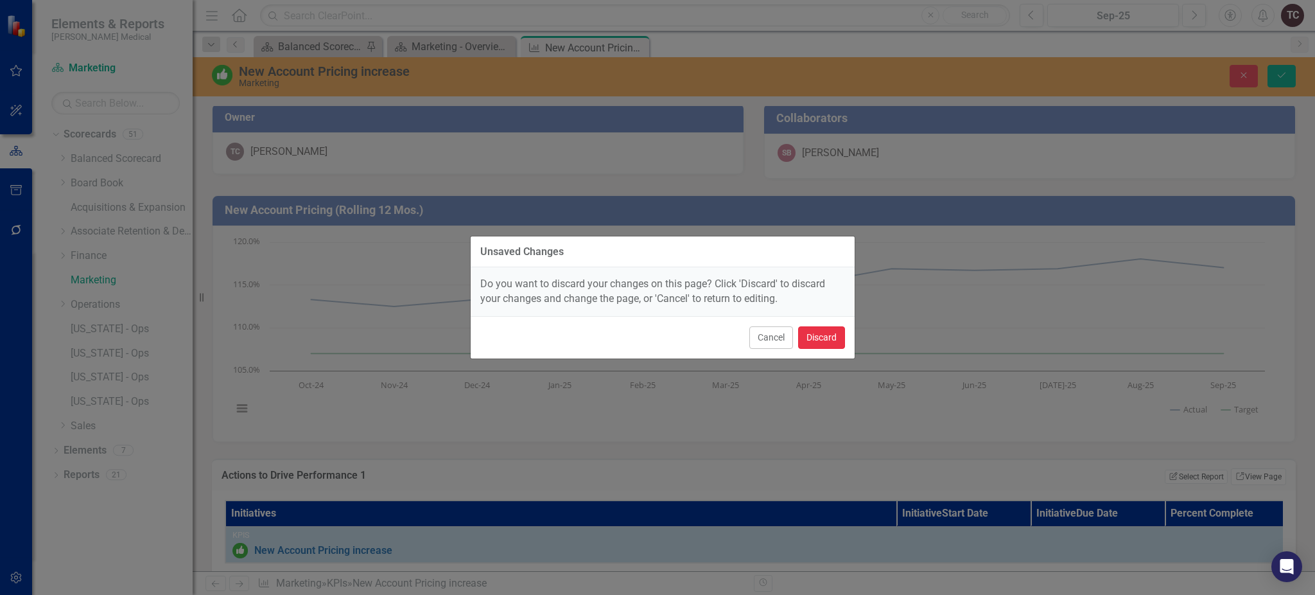
click at [831, 332] on button "Discard" at bounding box center [821, 337] width 47 height 22
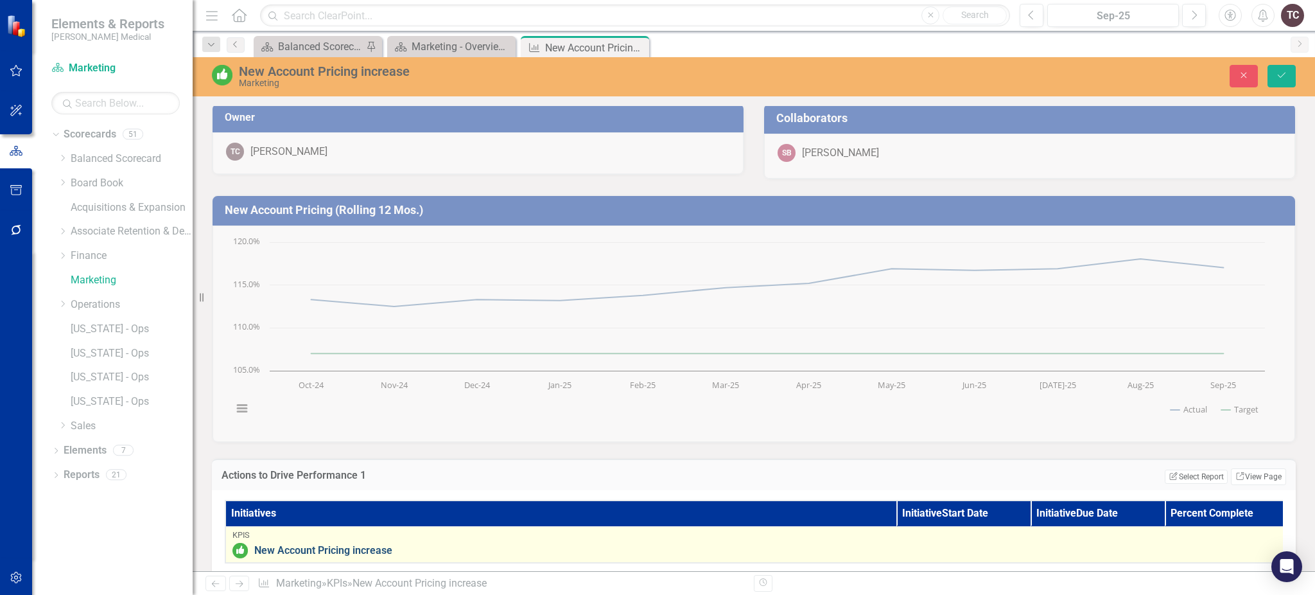
click at [372, 545] on link "New Account Pricing increase" at bounding box center [773, 551] width 1038 height 12
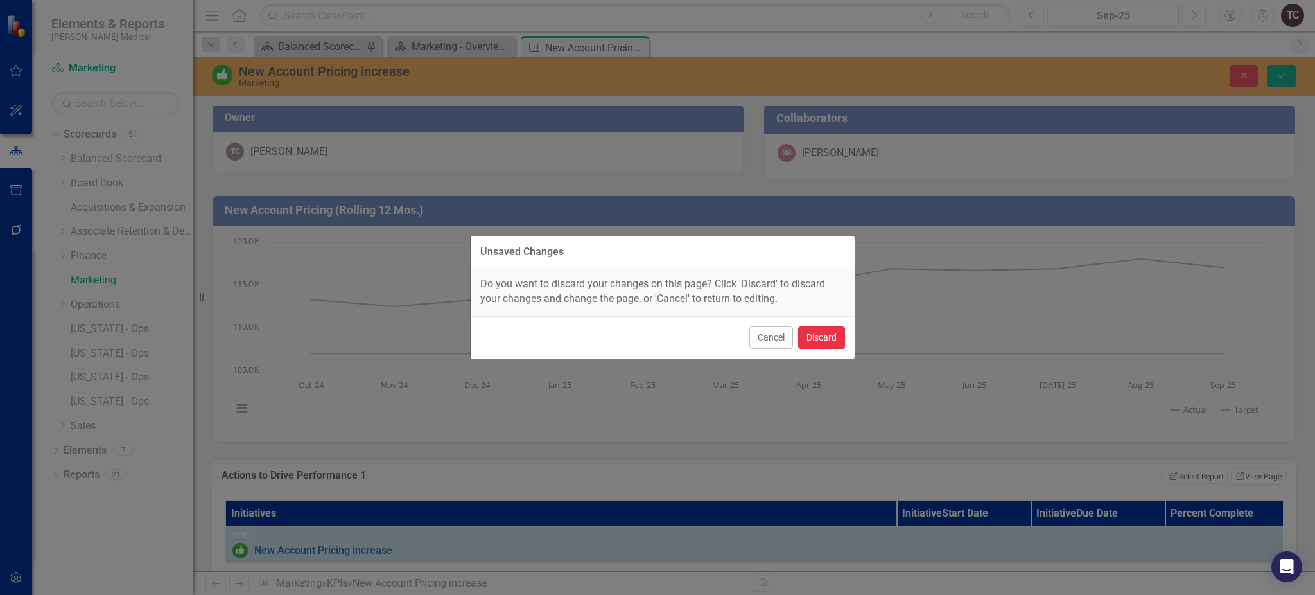
click at [823, 333] on button "Discard" at bounding box center [821, 337] width 47 height 22
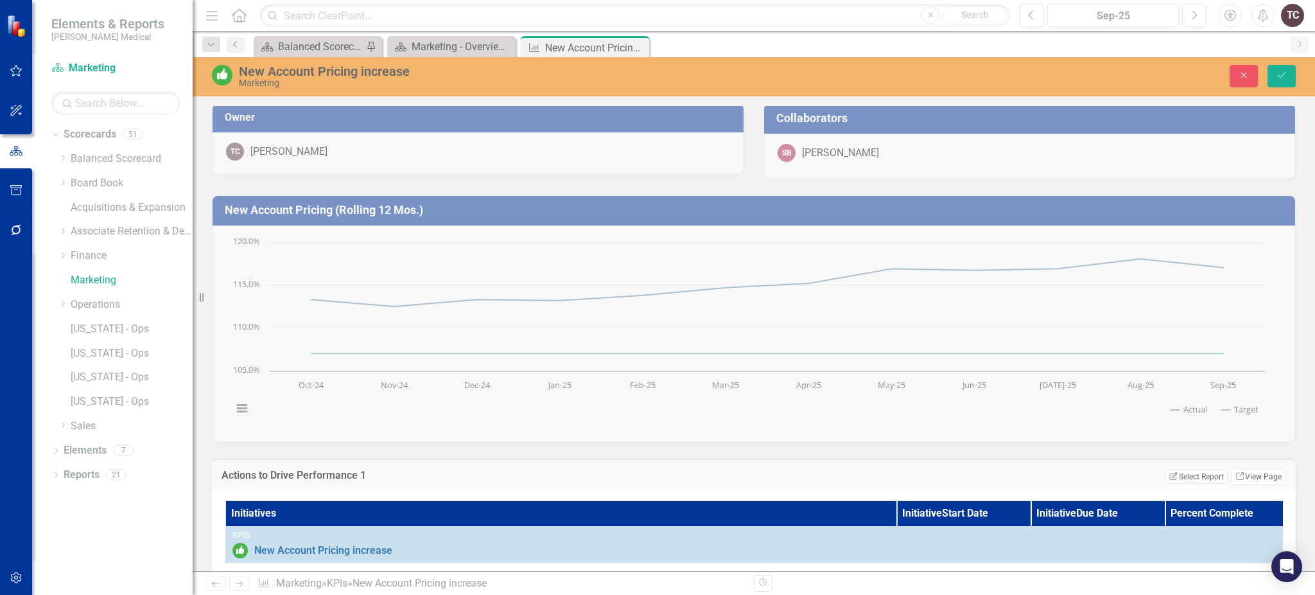
click at [1074, 162] on div "Collaborators SB Stephanie Beenick" at bounding box center [1030, 133] width 552 height 92
click at [1276, 70] on button "Save" at bounding box center [1282, 76] width 28 height 22
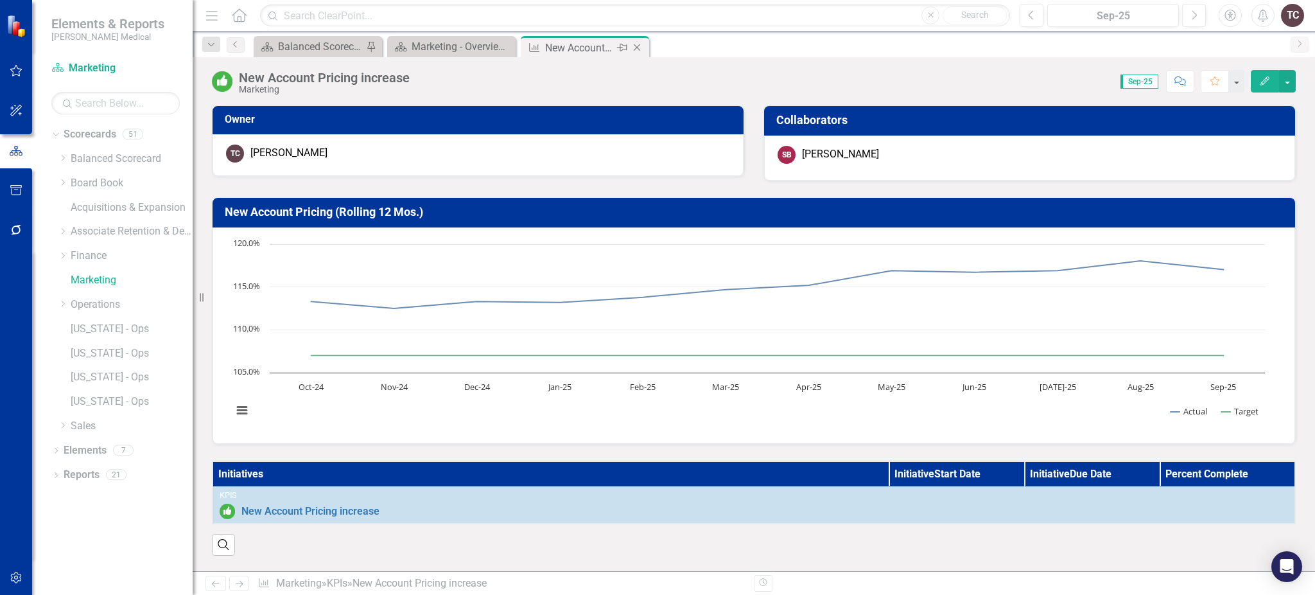
click at [639, 49] on icon at bounding box center [637, 47] width 7 height 7
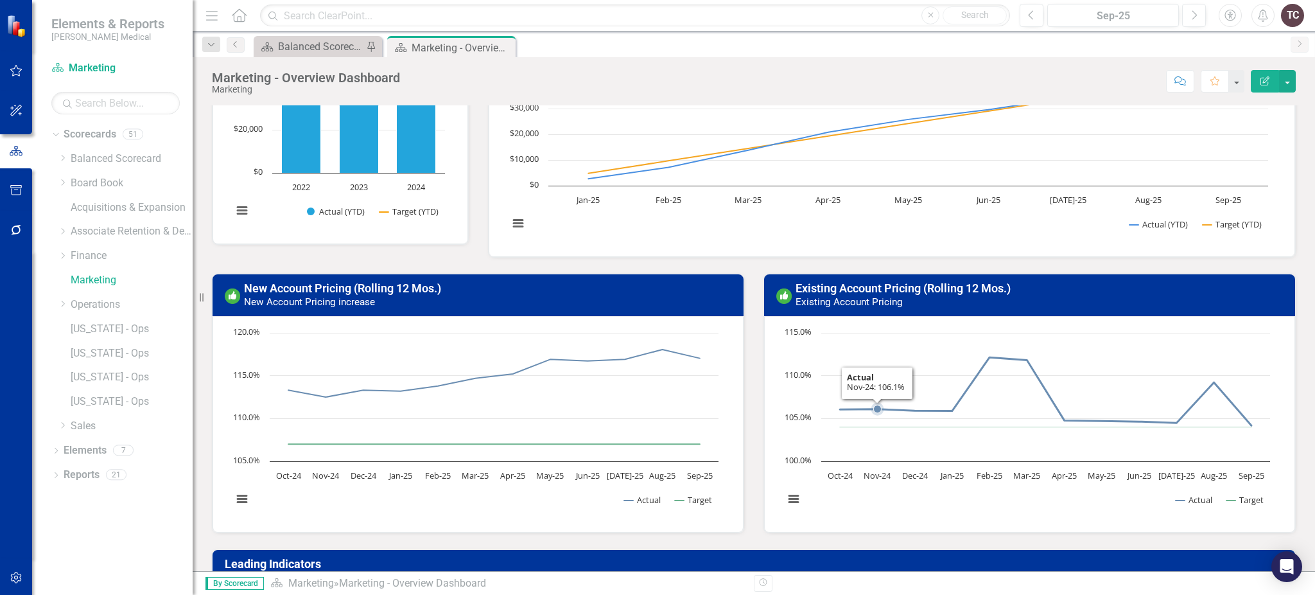
scroll to position [518, 0]
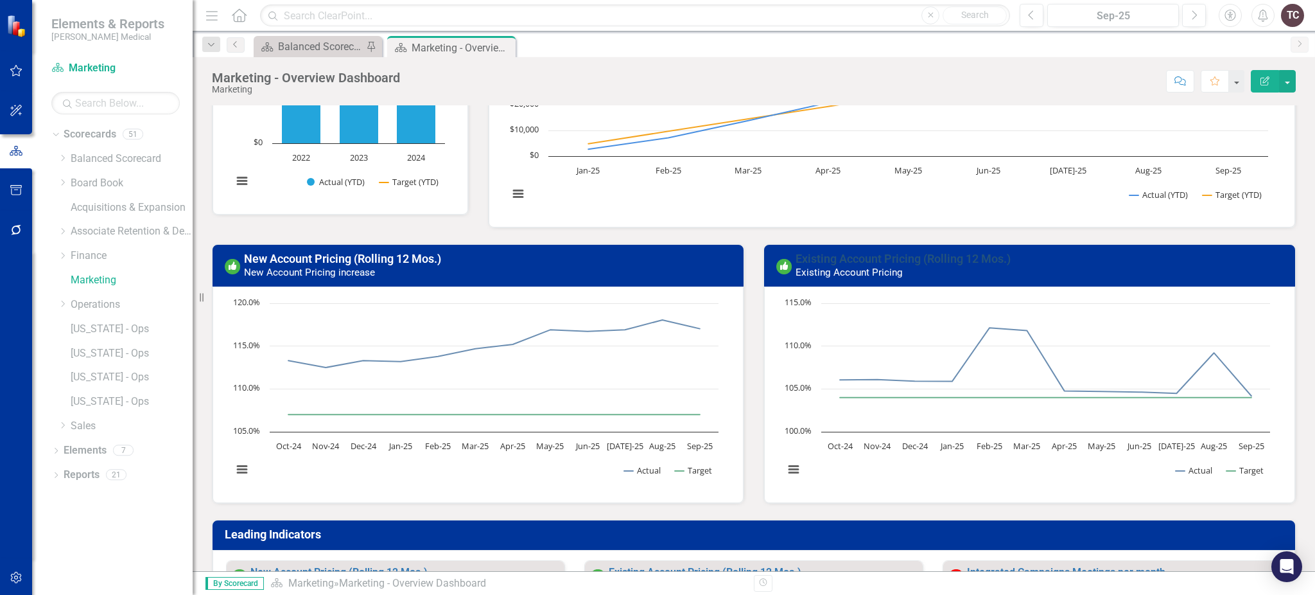
click at [807, 256] on link "Existing Account Pricing (Rolling 12 Mos.)" at bounding box center [903, 258] width 215 height 13
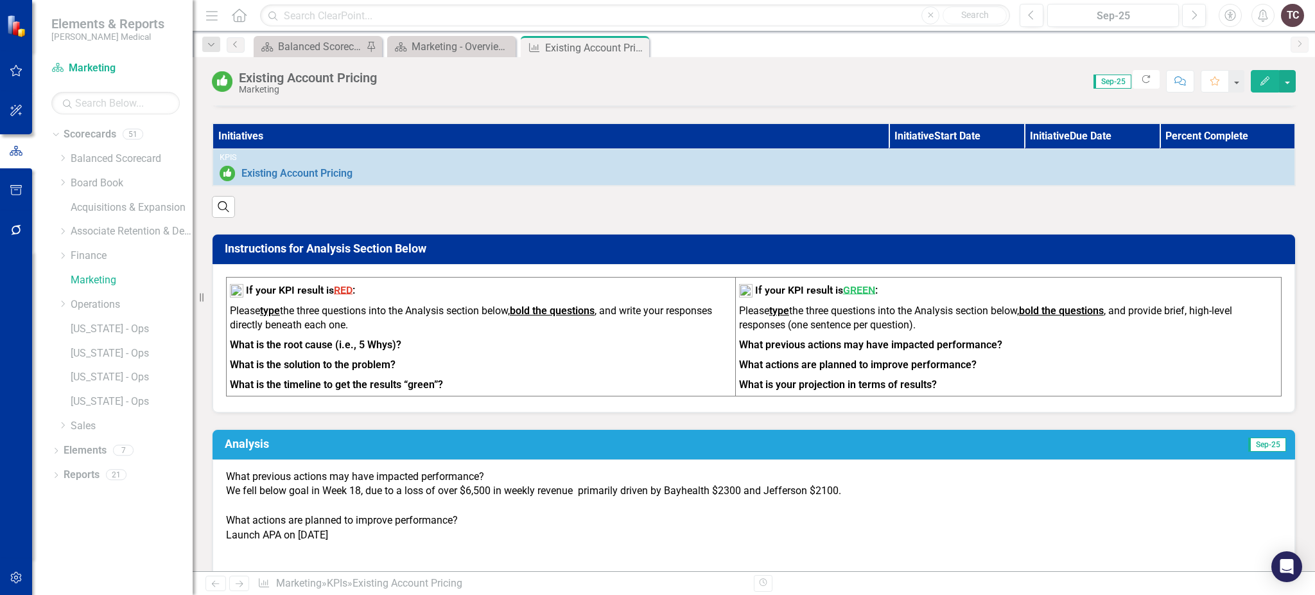
scroll to position [342, 0]
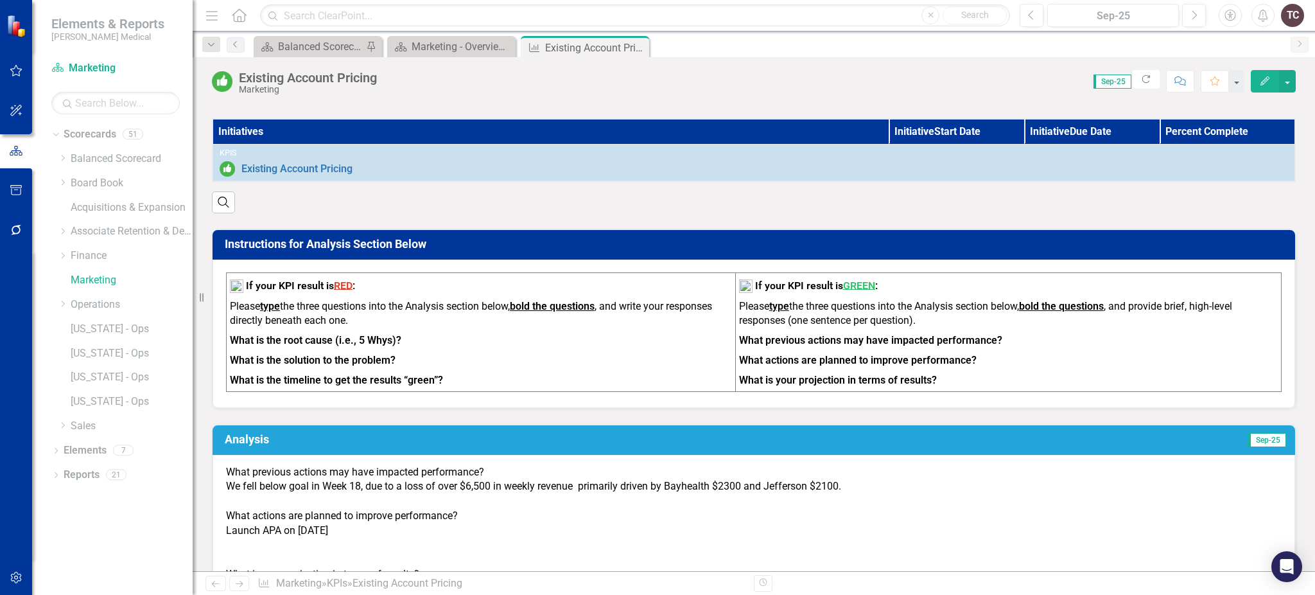
click at [648, 509] on div "What actions are planned to improve performance?" at bounding box center [754, 516] width 1056 height 15
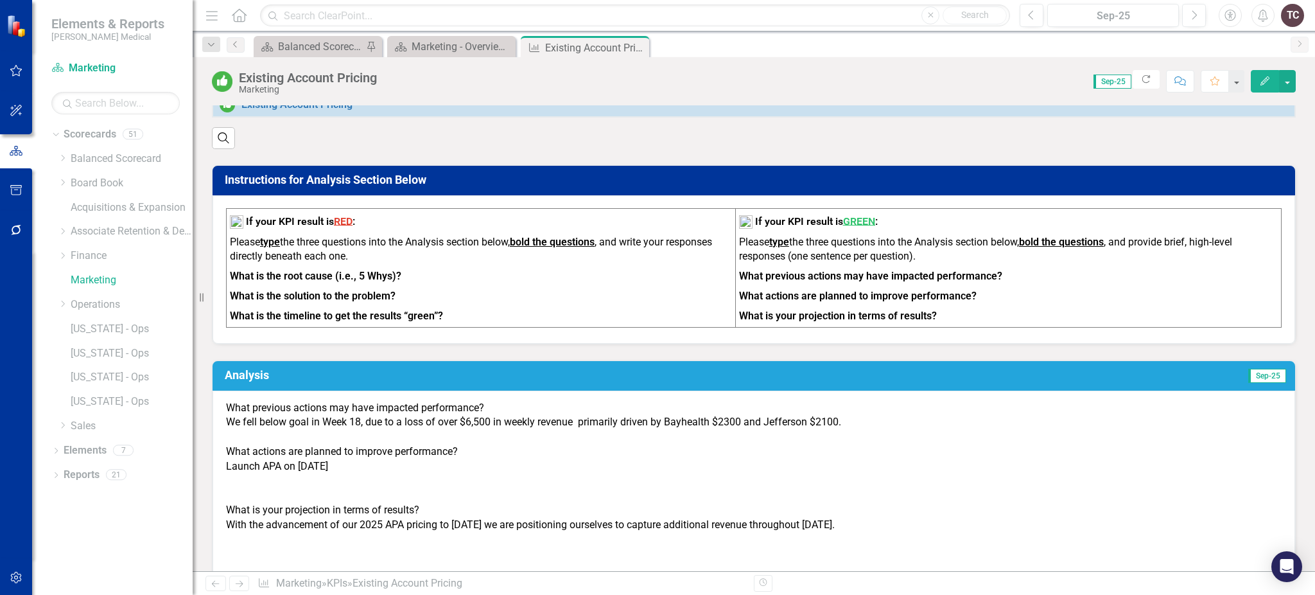
scroll to position [257, 0]
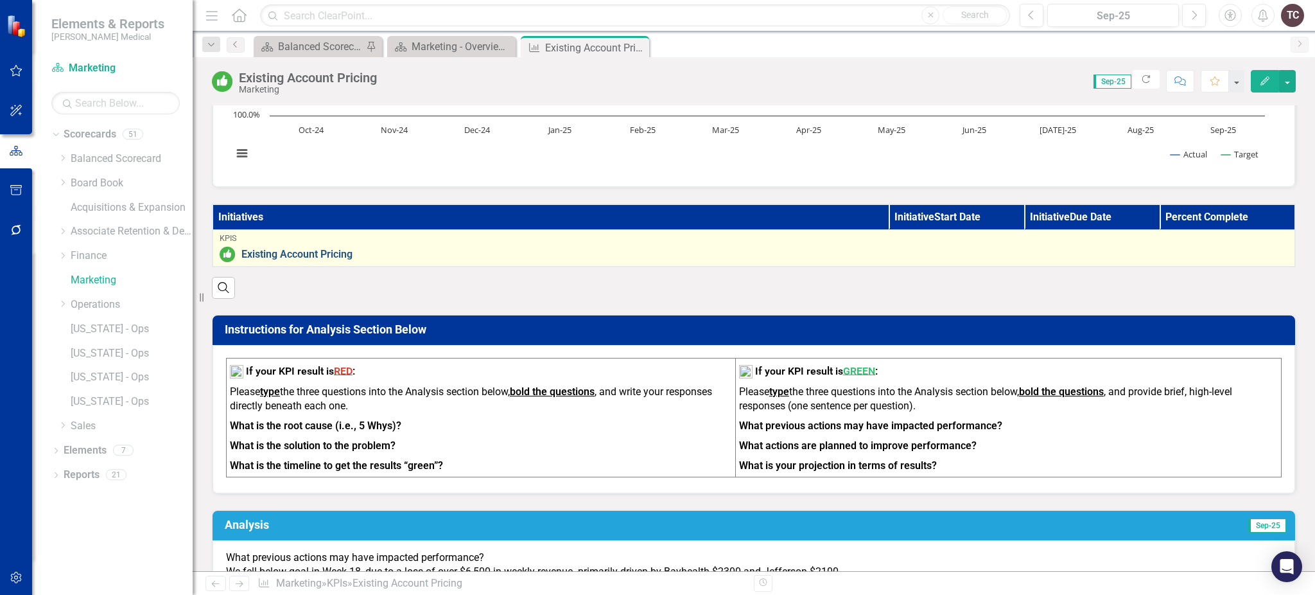
click at [306, 250] on link "Existing Account Pricing" at bounding box center [764, 255] width 1047 height 12
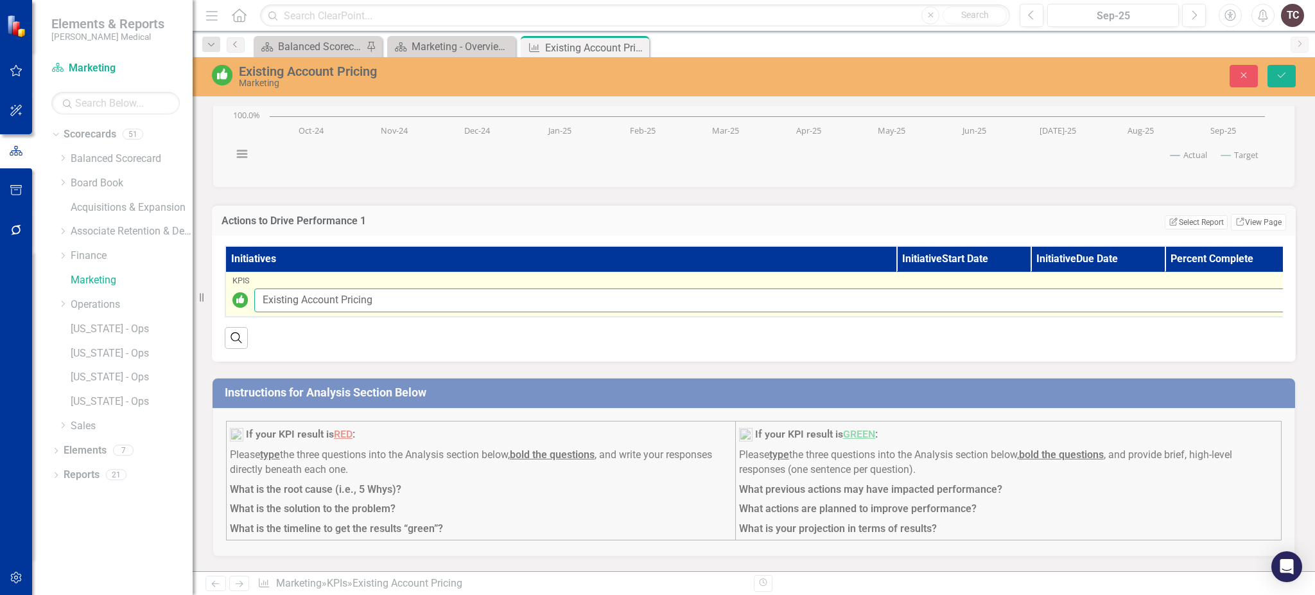
click at [399, 303] on input "Existing Account Pricing" at bounding box center [773, 300] width 1038 height 24
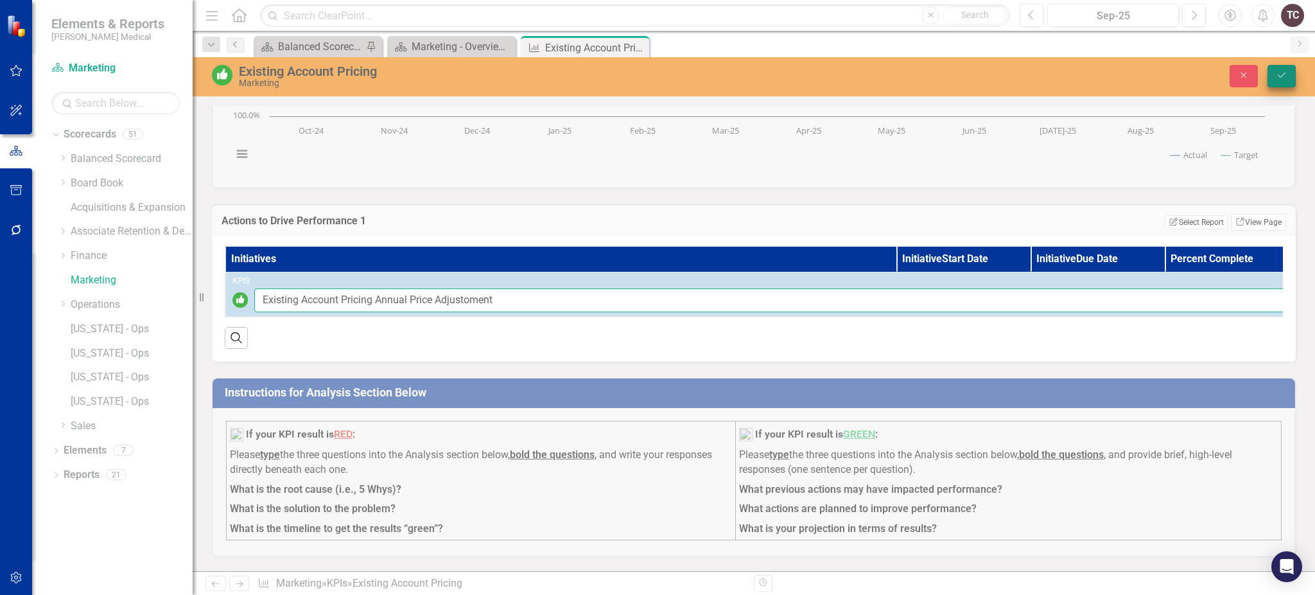
type input "Existing Account Pricing Annual Price Adjustoment"
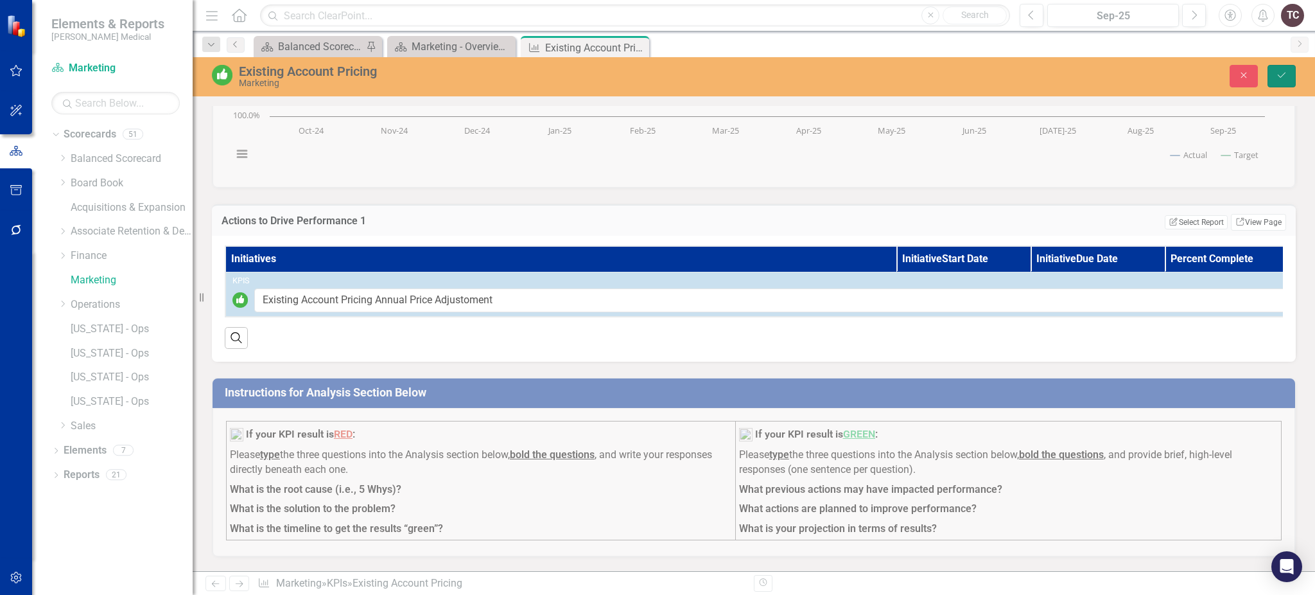
click at [1279, 77] on icon "Save" at bounding box center [1282, 75] width 12 height 9
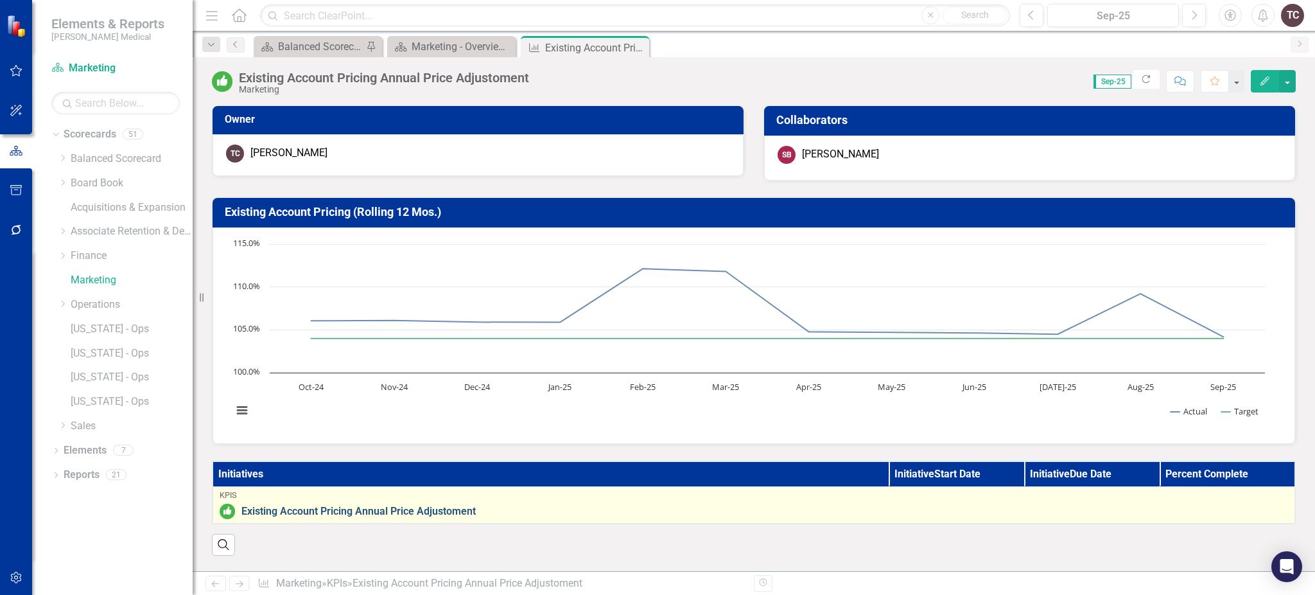
click at [417, 510] on link "Existing Account Pricing Annual Price Adjustoment" at bounding box center [764, 511] width 1047 height 12
click at [449, 509] on link "Existing Account Pricing Annual Price Adjustoment" at bounding box center [764, 511] width 1047 height 12
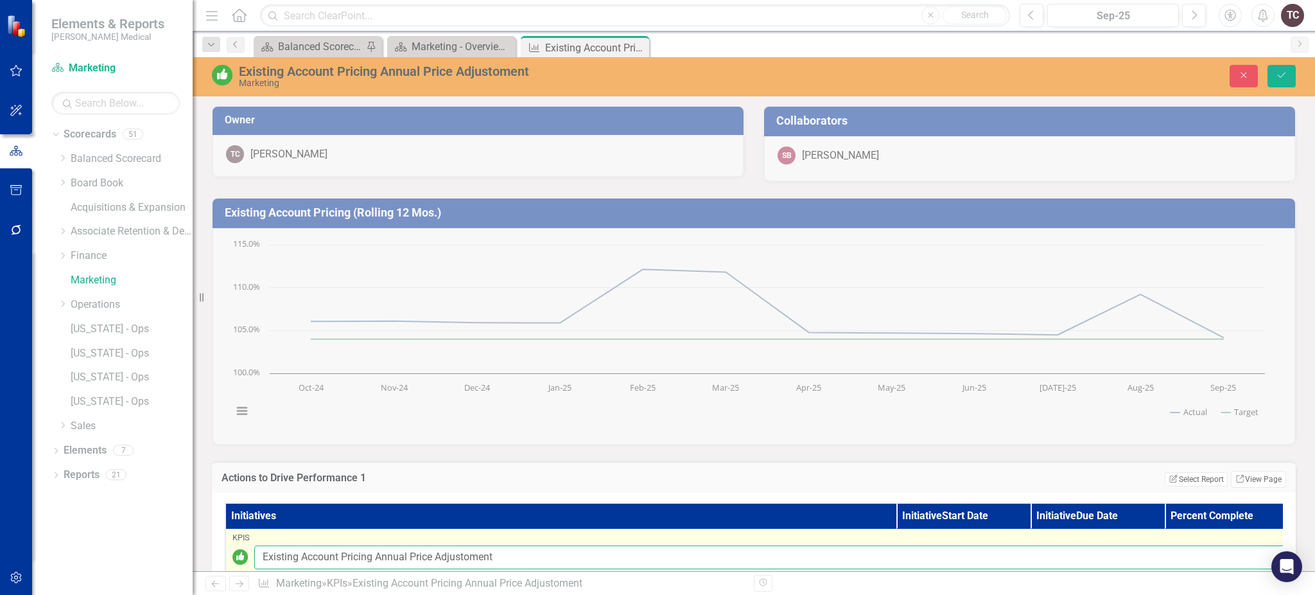
click at [475, 554] on input "Existing Account Pricing Annual Price Adjustoment" at bounding box center [773, 557] width 1038 height 24
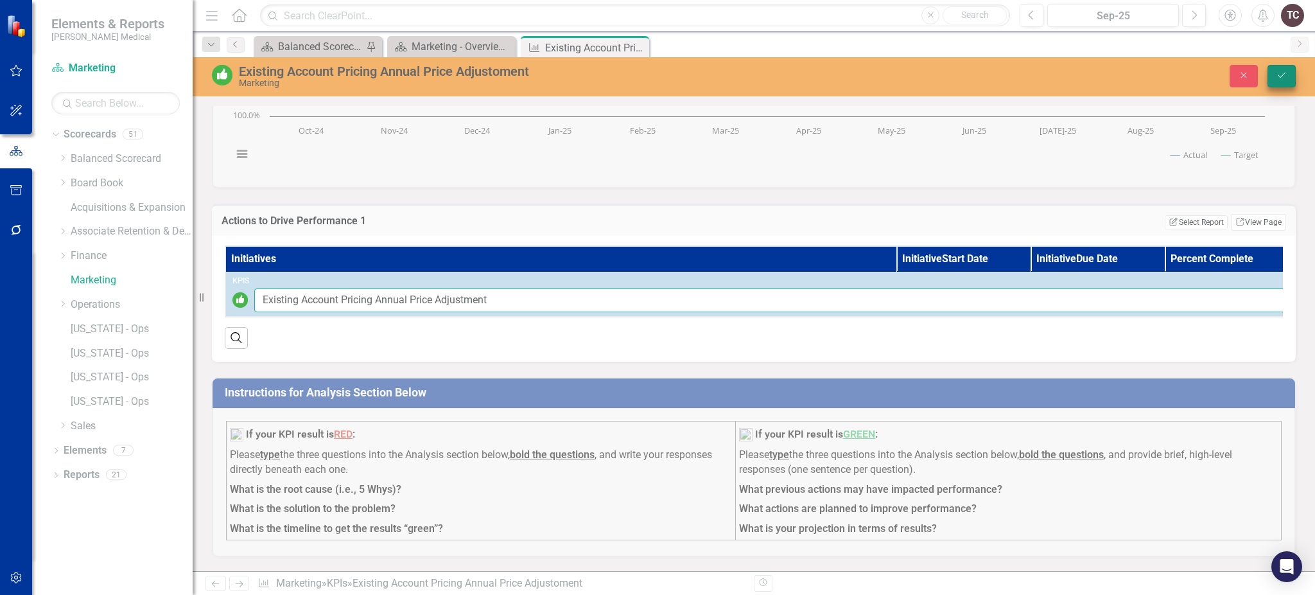
type input "Existing Account Pricing Annual Price Adjustment"
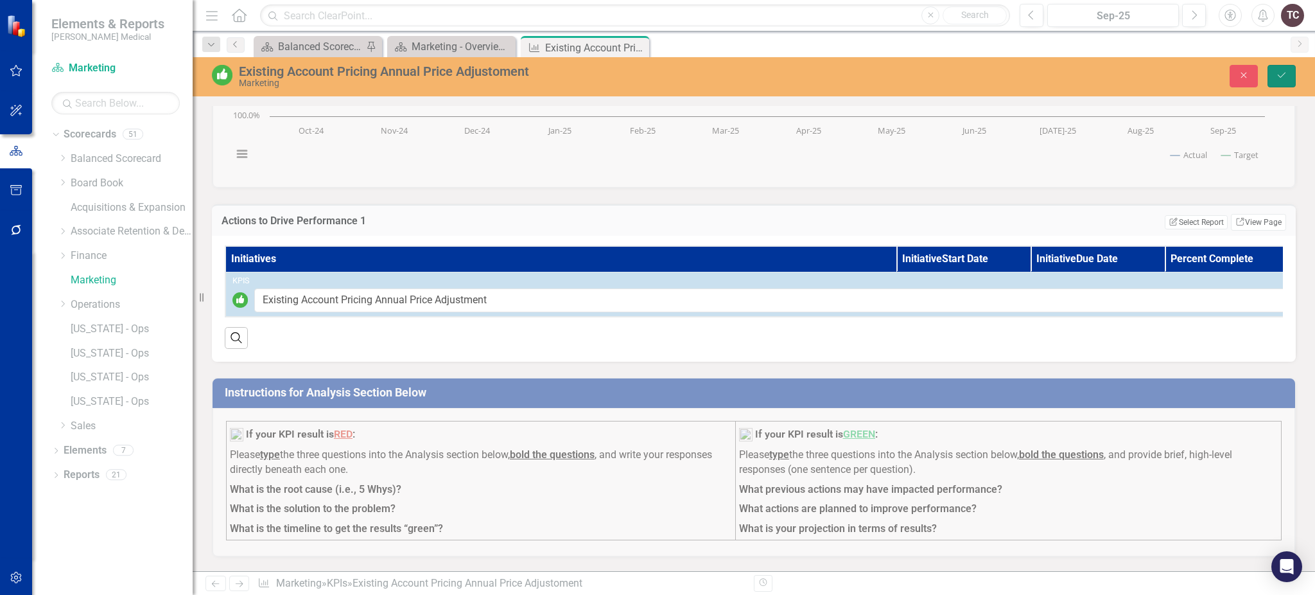
click at [1291, 81] on button "Save" at bounding box center [1282, 76] width 28 height 22
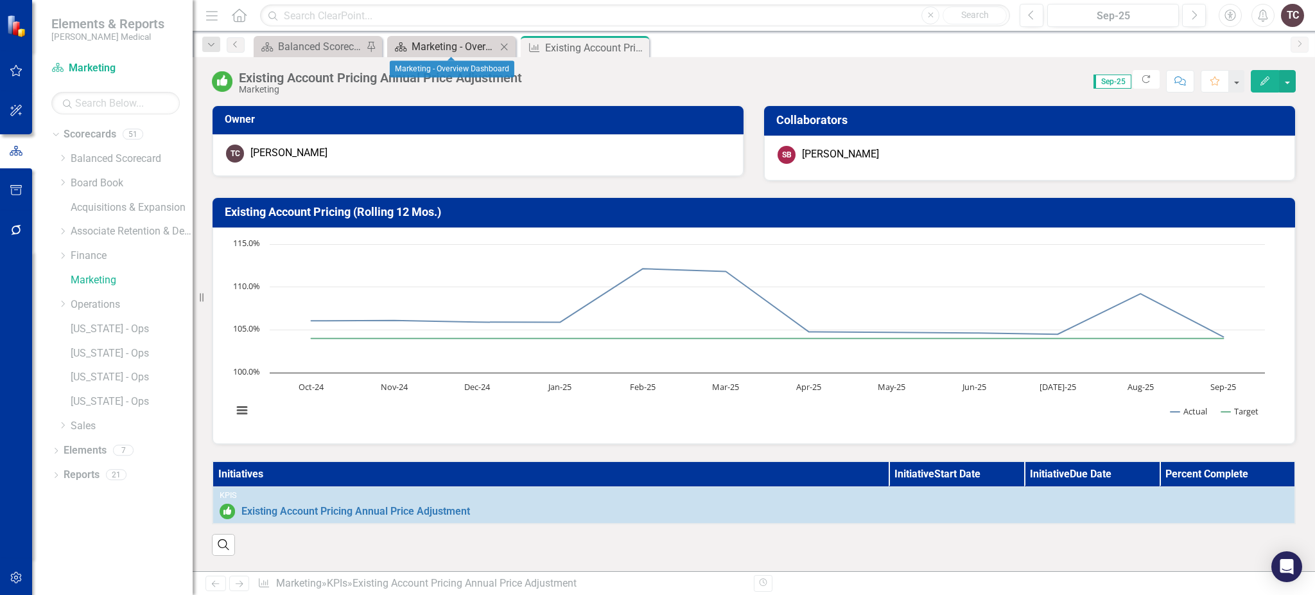
click at [449, 46] on div "Marketing - Overview Dashboard" at bounding box center [454, 47] width 85 height 16
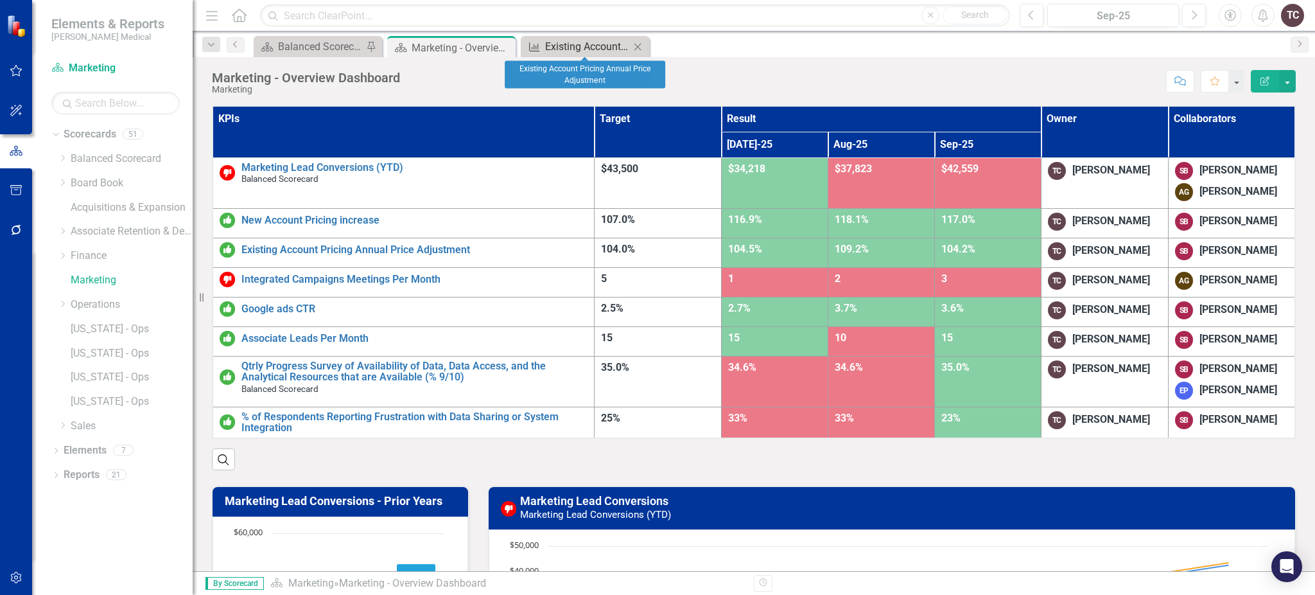
click at [604, 51] on div "Existing Account Pricing Annual Price Adjustment" at bounding box center [587, 47] width 85 height 16
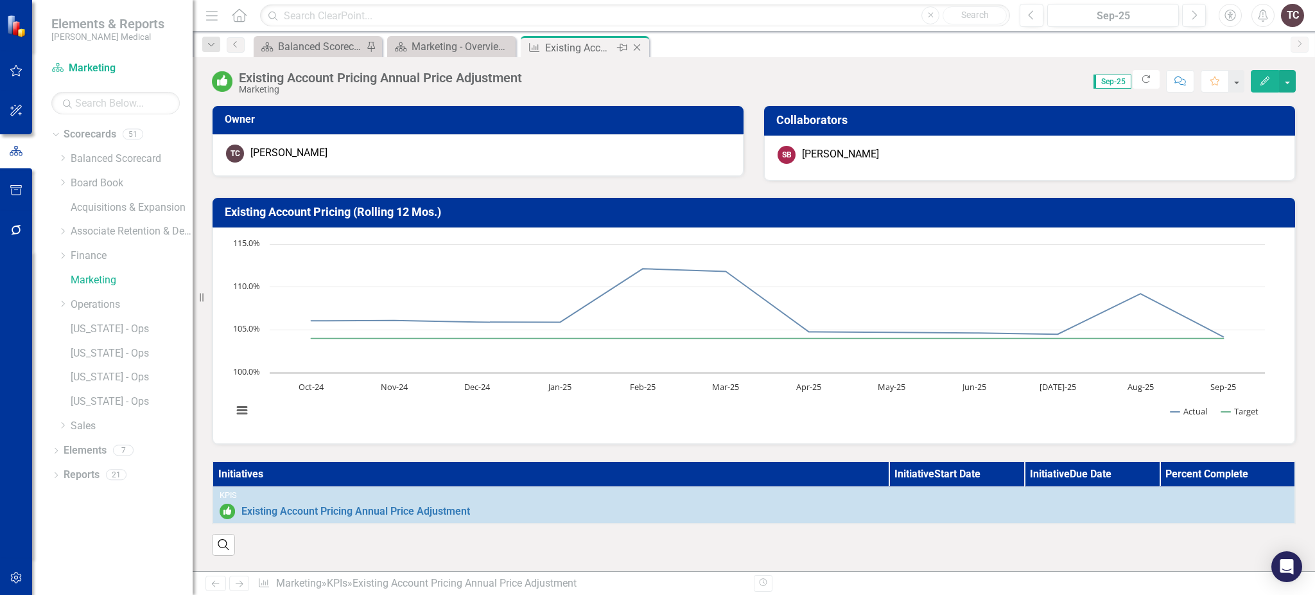
click at [642, 47] on icon "Close" at bounding box center [637, 47] width 13 height 10
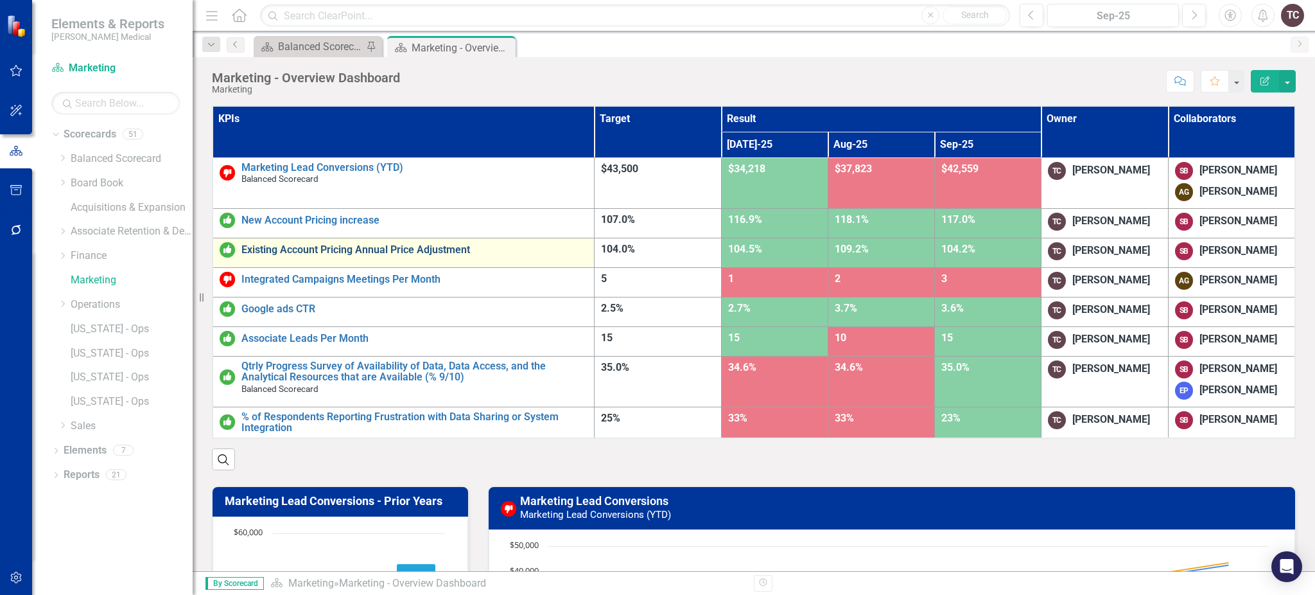
click at [426, 252] on link "Existing Account Pricing Annual Price Adjustment" at bounding box center [414, 250] width 346 height 12
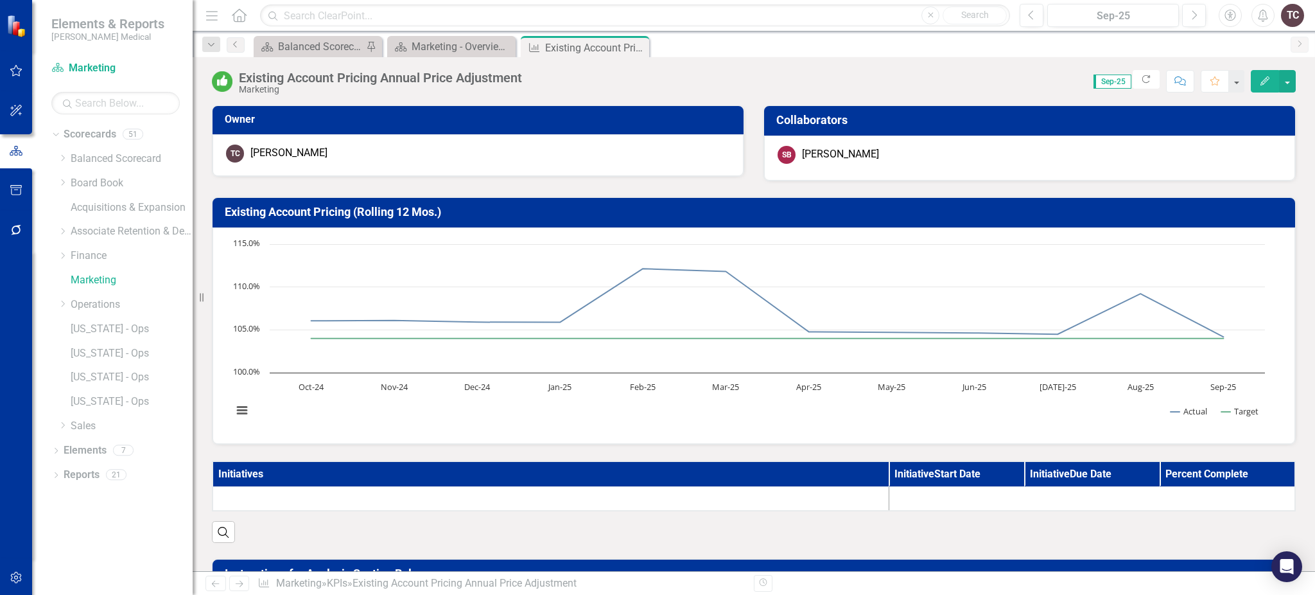
click at [426, 252] on rect "Interactive chart" at bounding box center [749, 334] width 1046 height 193
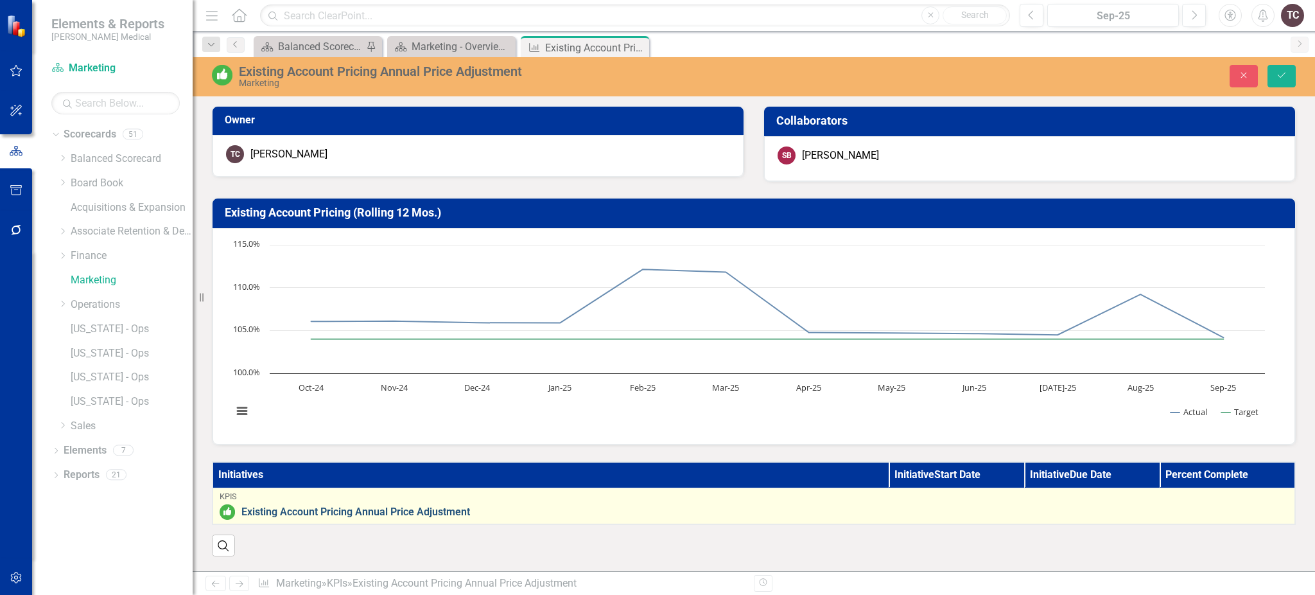
click at [425, 506] on link "Existing Account Pricing Annual Price Adjustment" at bounding box center [764, 512] width 1047 height 12
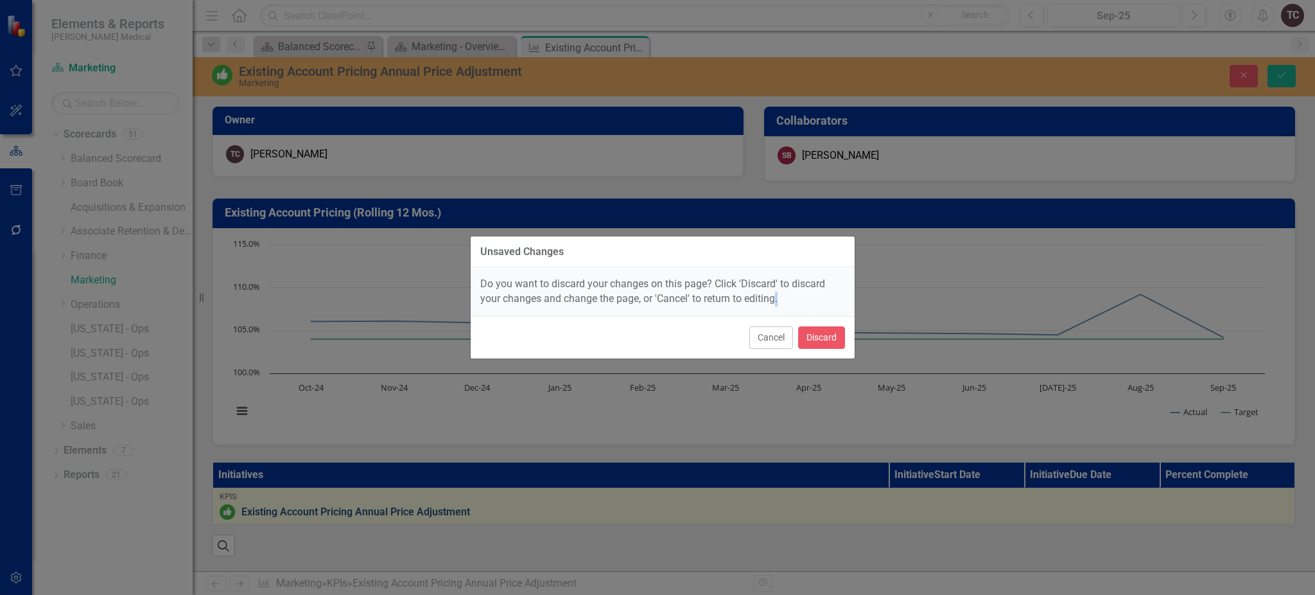
click at [425, 505] on div "Unsaved Changes Do you want to discard your changes on this page? Click 'Discar…" at bounding box center [657, 297] width 1315 height 595
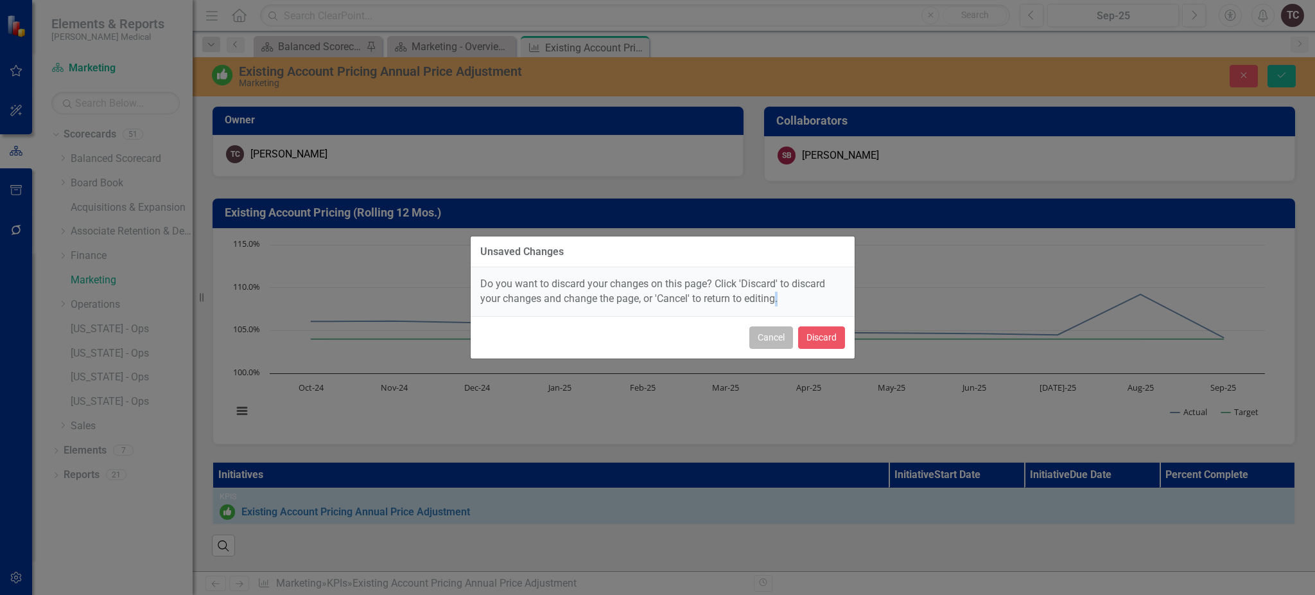
click at [749, 334] on button "Cancel" at bounding box center [771, 337] width 44 height 22
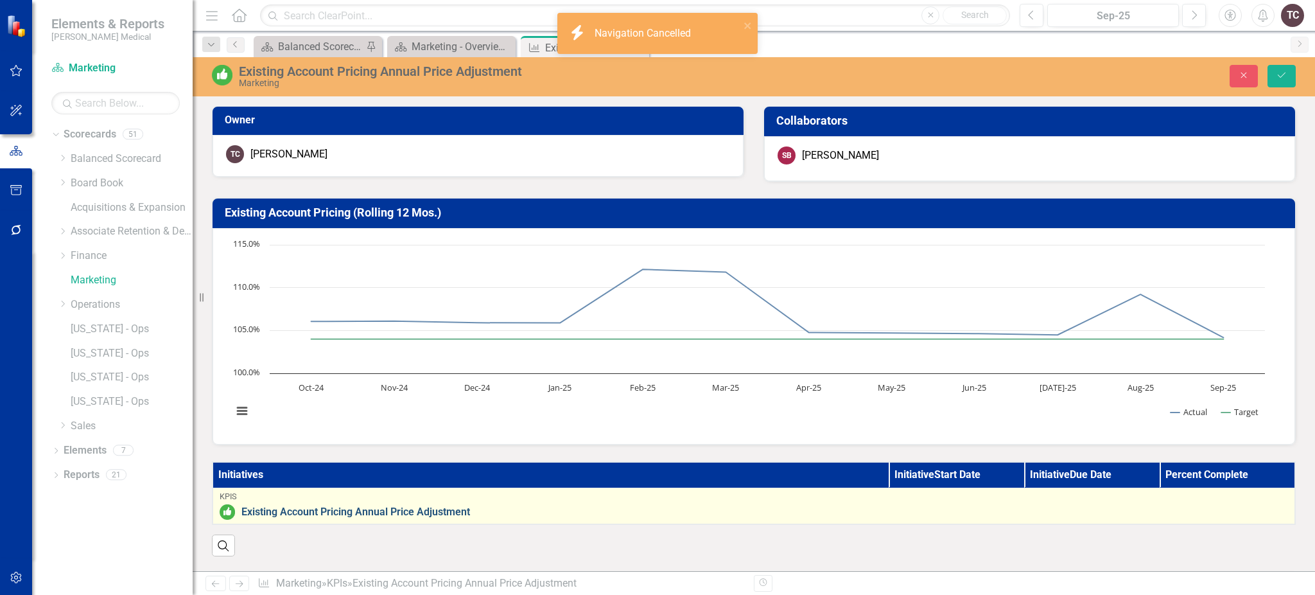
click at [362, 506] on link "Existing Account Pricing Annual Price Adjustment" at bounding box center [764, 512] width 1047 height 12
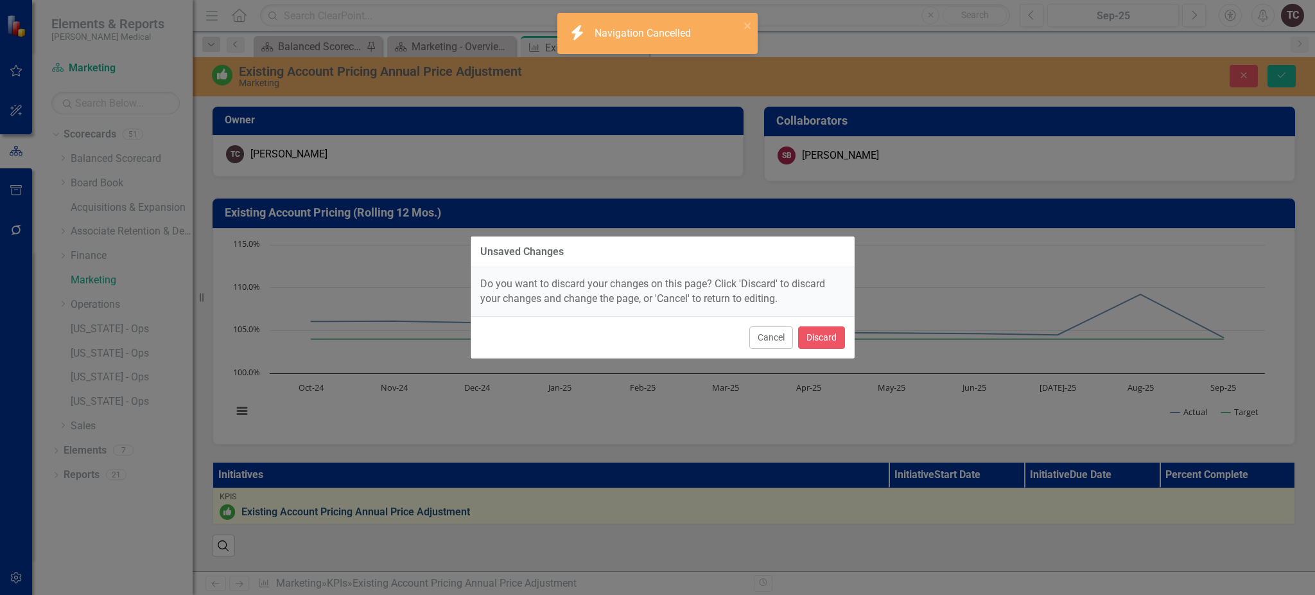
click at [362, 506] on div "Unsaved Changes Do you want to discard your changes on this page? Click 'Discar…" at bounding box center [657, 297] width 1315 height 595
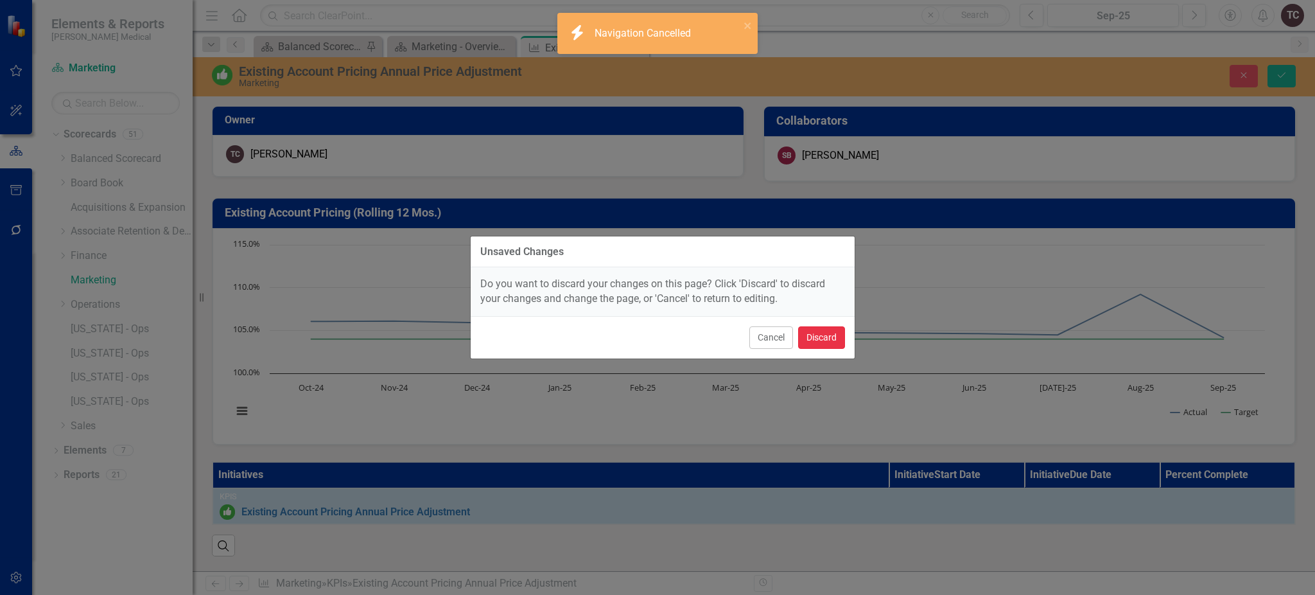
click at [828, 338] on button "Discard" at bounding box center [821, 337] width 47 height 22
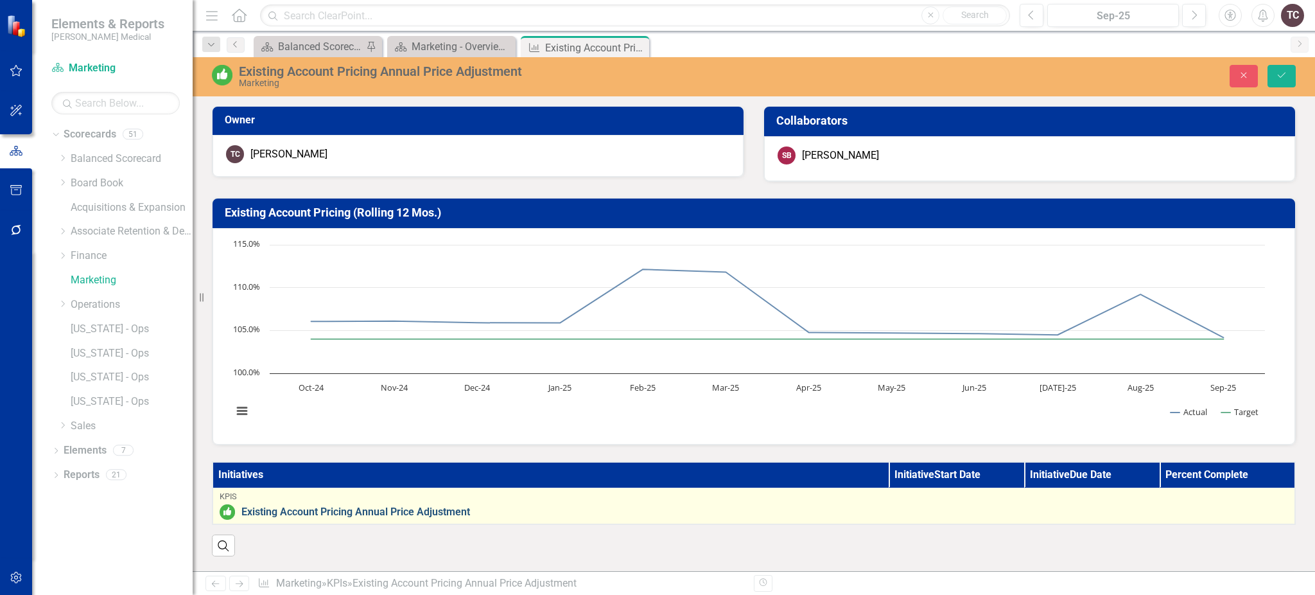
click at [492, 509] on link "Existing Account Pricing Annual Price Adjustment" at bounding box center [764, 512] width 1047 height 12
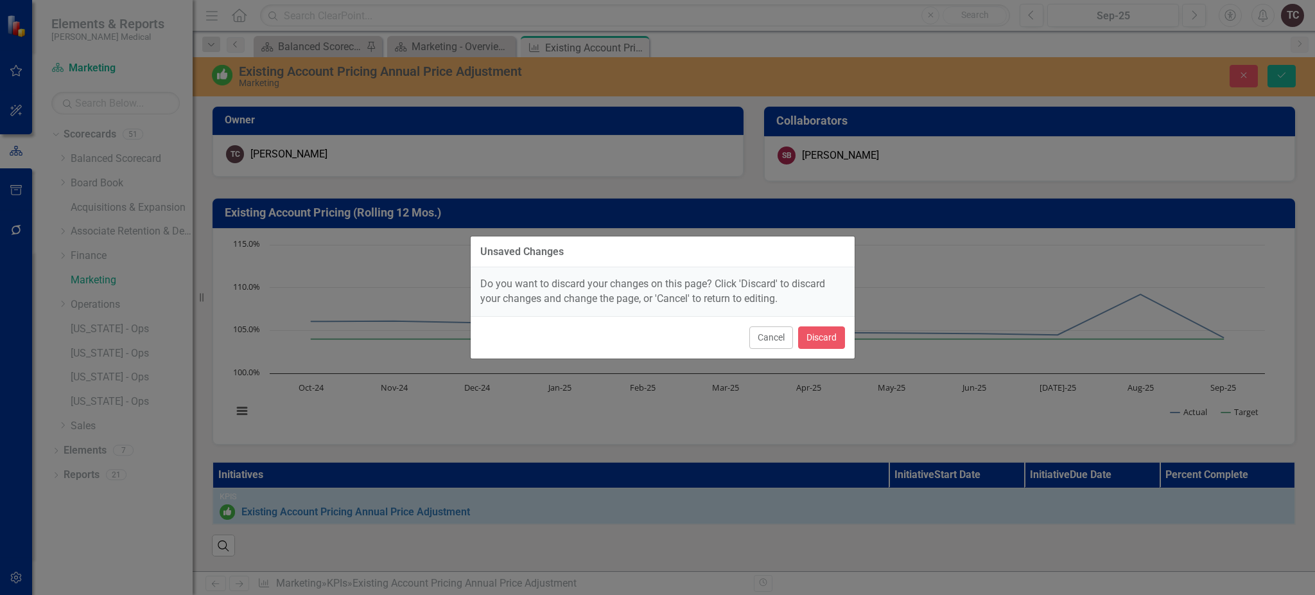
drag, startPoint x: 761, startPoint y: 347, endPoint x: 750, endPoint y: 376, distance: 31.5
click at [759, 347] on button "Cancel" at bounding box center [771, 337] width 44 height 22
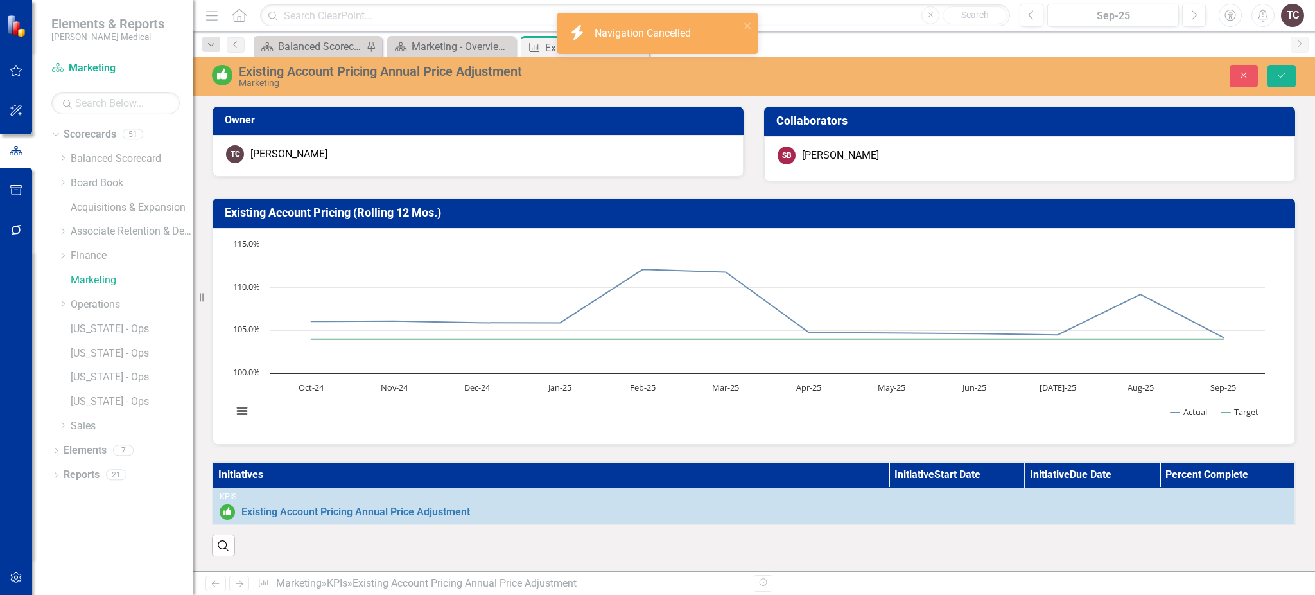
click at [721, 471] on th "Initiatives" at bounding box center [551, 475] width 677 height 26
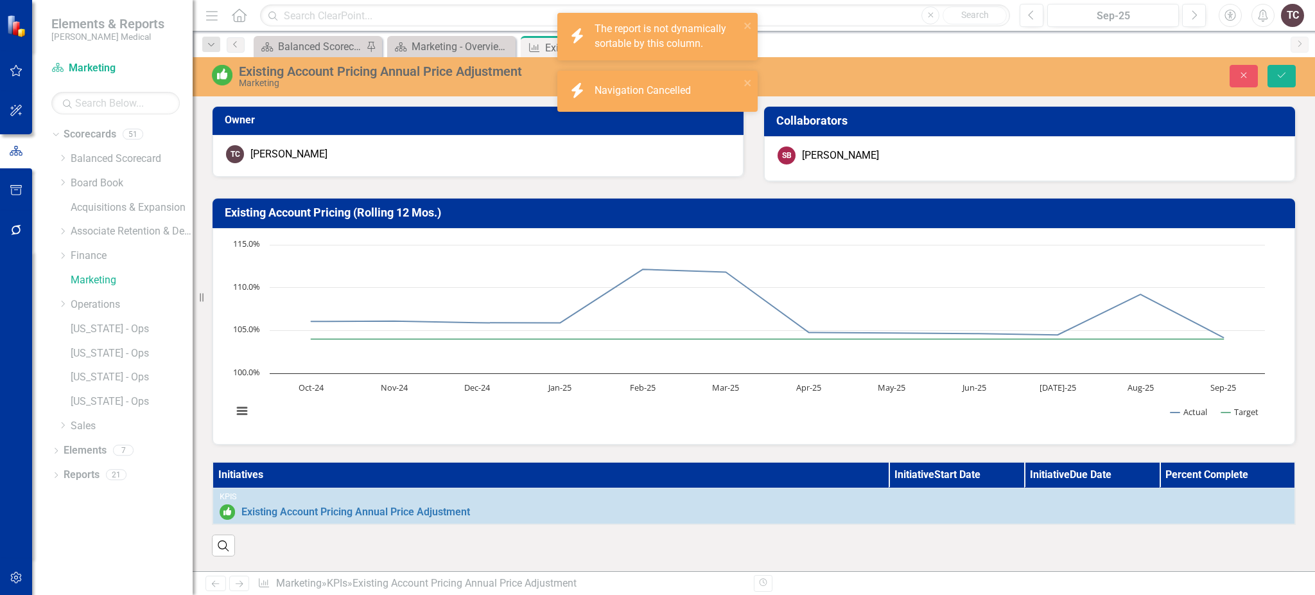
click at [336, 471] on th "Initiatives" at bounding box center [551, 475] width 677 height 26
click at [336, 470] on th "Initiatives" at bounding box center [551, 475] width 677 height 26
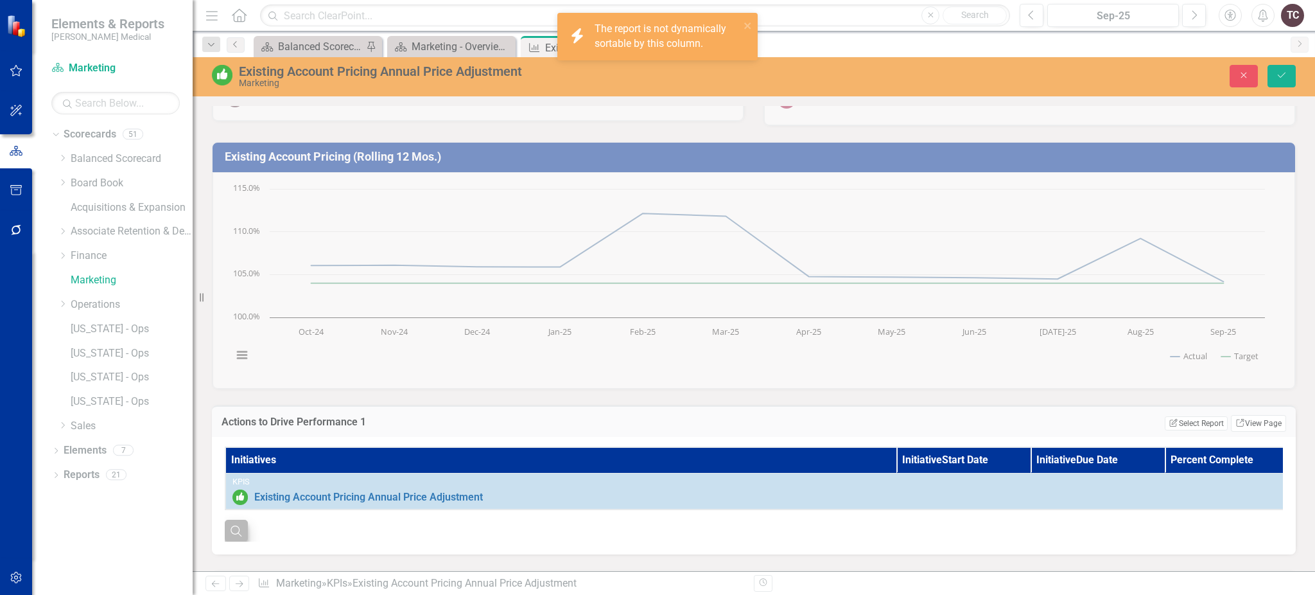
scroll to position [85, 0]
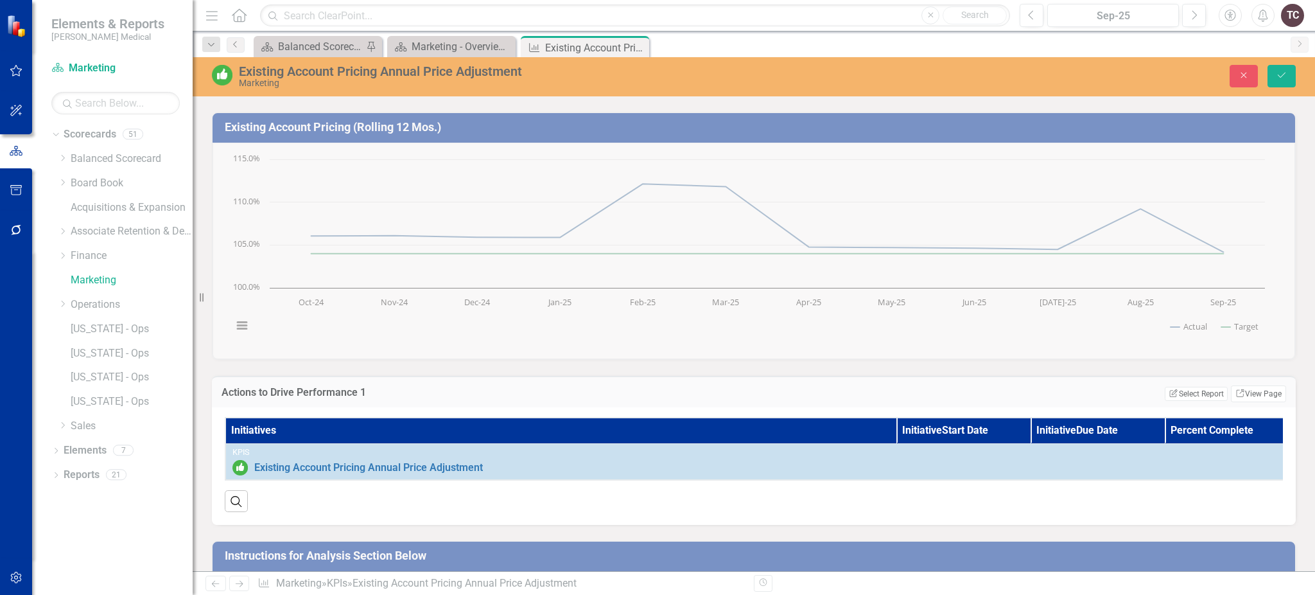
click at [258, 430] on th "Initiatives" at bounding box center [560, 430] width 671 height 26
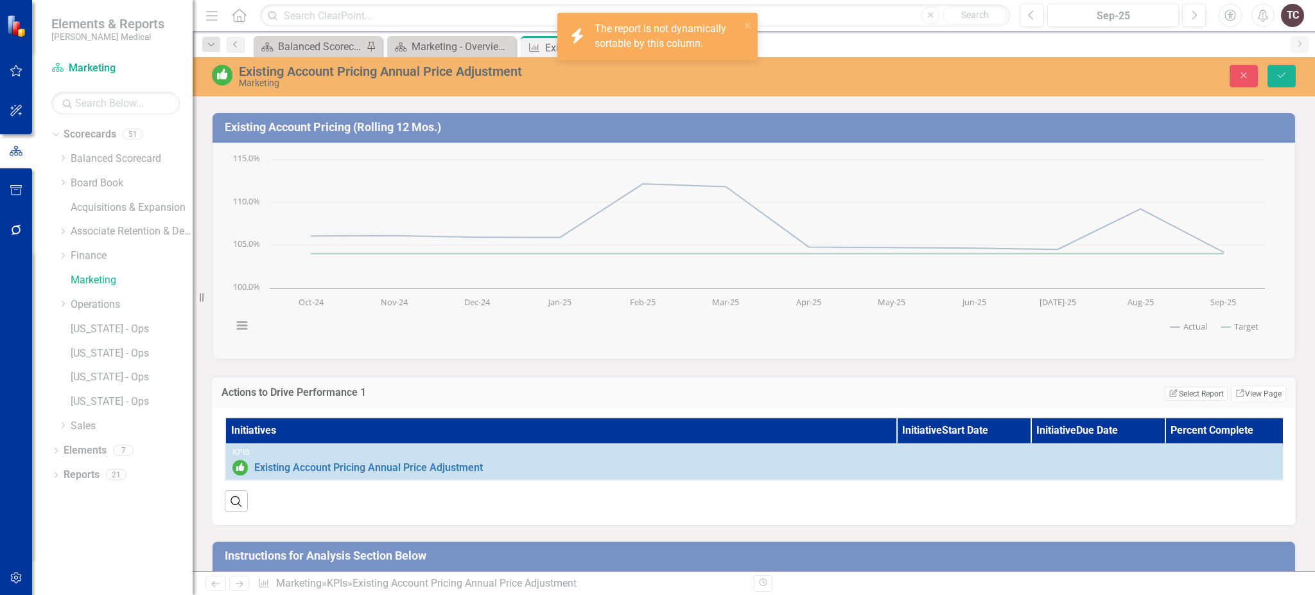
click at [446, 75] on div "Existing Account Pricing Annual Price Adjustment" at bounding box center [530, 71] width 583 height 14
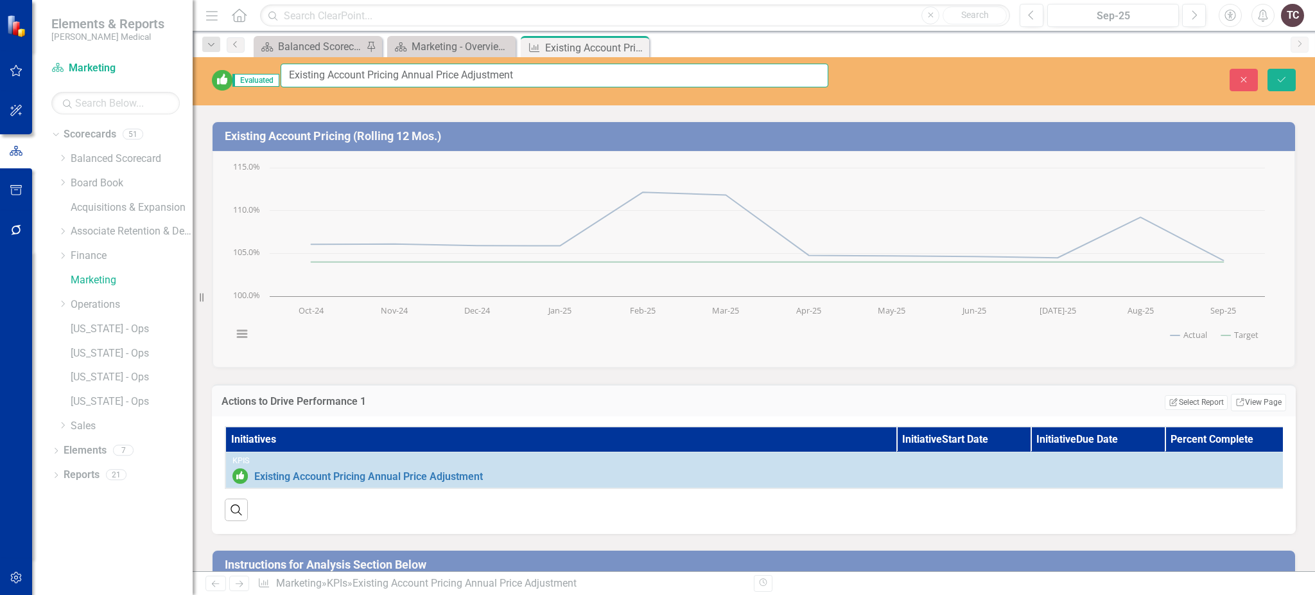
click at [530, 81] on input "Existing Account Pricing Annual Price Adjustment" at bounding box center [555, 76] width 548 height 24
type input "Existing Account Pricing Annual Pric"
